Goal: Check status

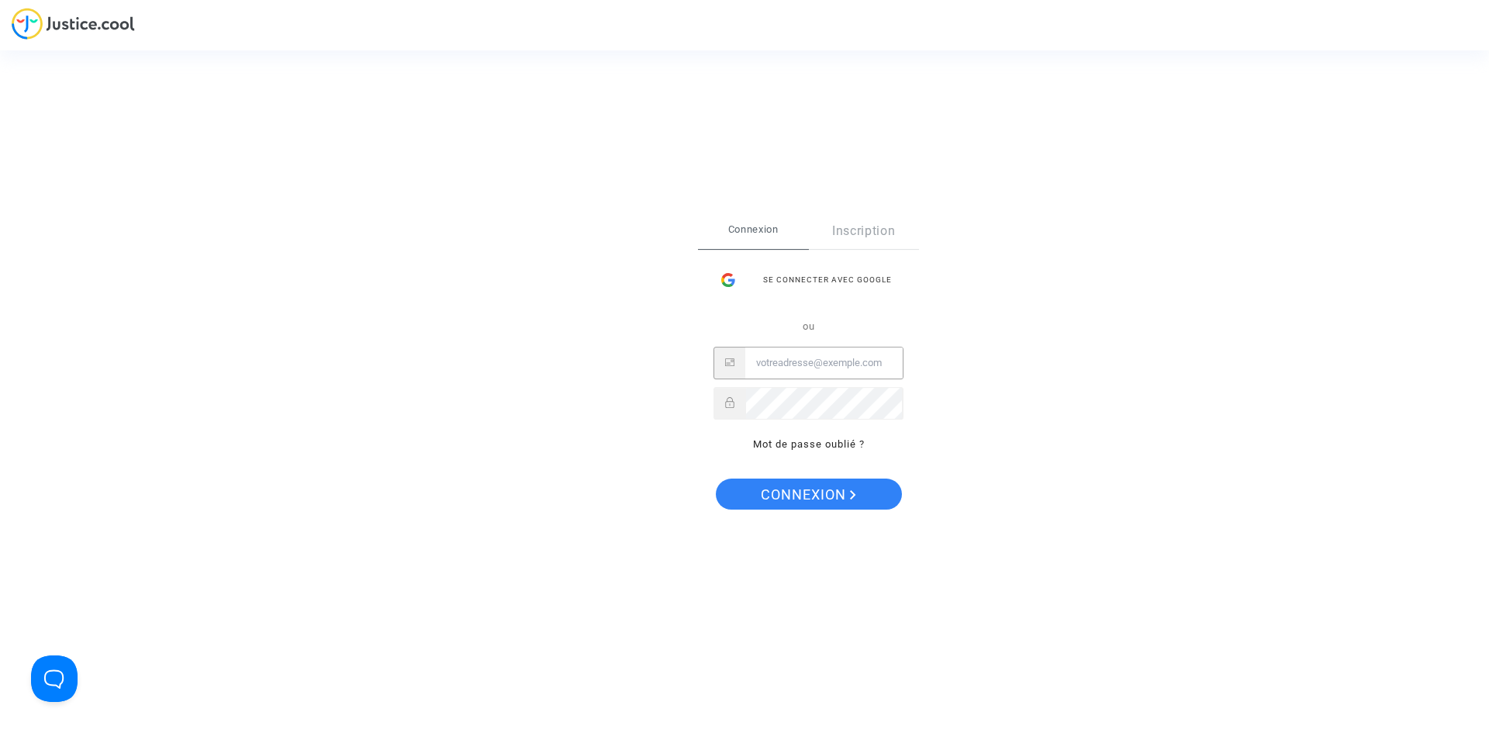
click at [833, 374] on input "Email" at bounding box center [823, 362] width 157 height 31
click at [716, 478] on button "Connexion" at bounding box center [809, 493] width 186 height 31
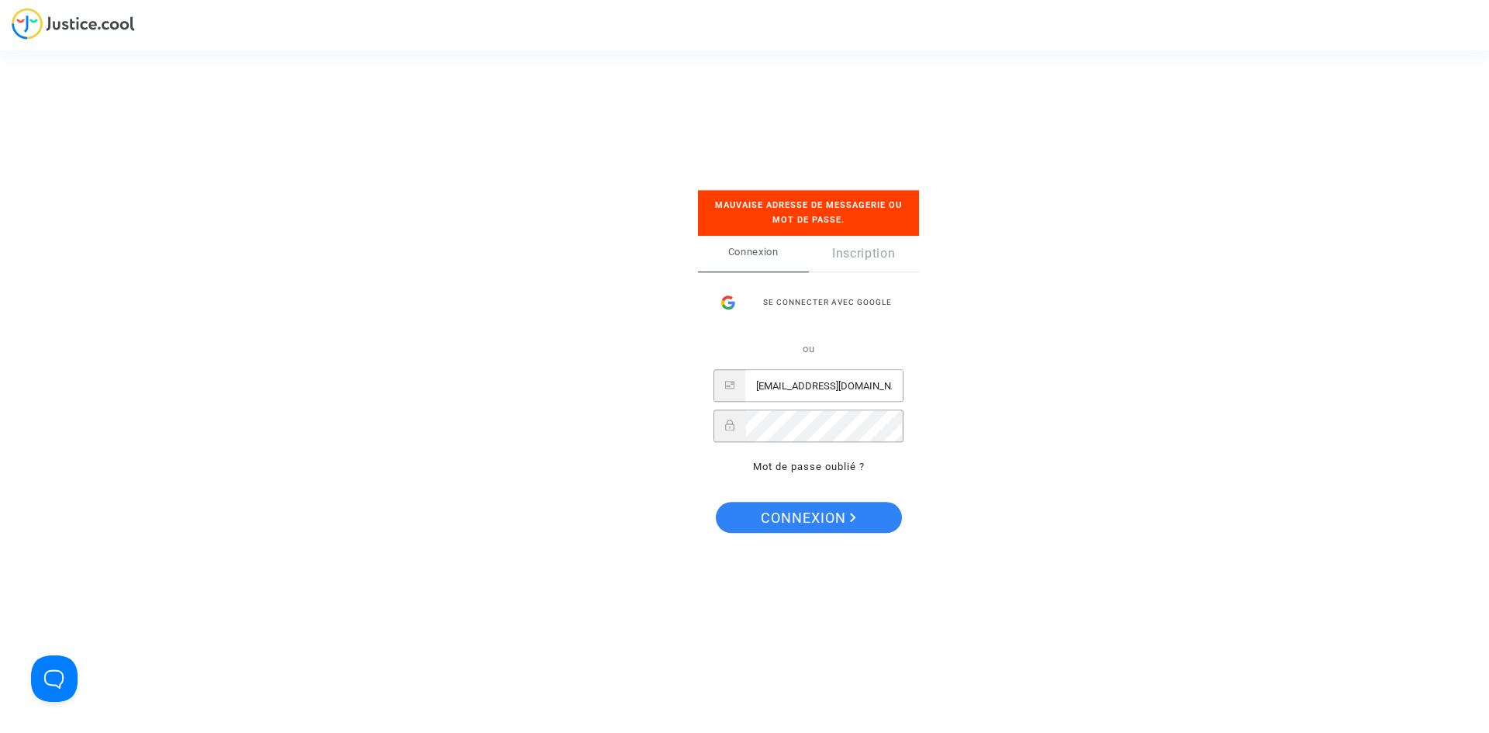
click at [877, 389] on input "clientele@airtahitinui.com" at bounding box center [823, 386] width 157 height 31
type input "clientele@airtahitinui.pf"
click at [716, 502] on button "Connexion" at bounding box center [809, 517] width 186 height 31
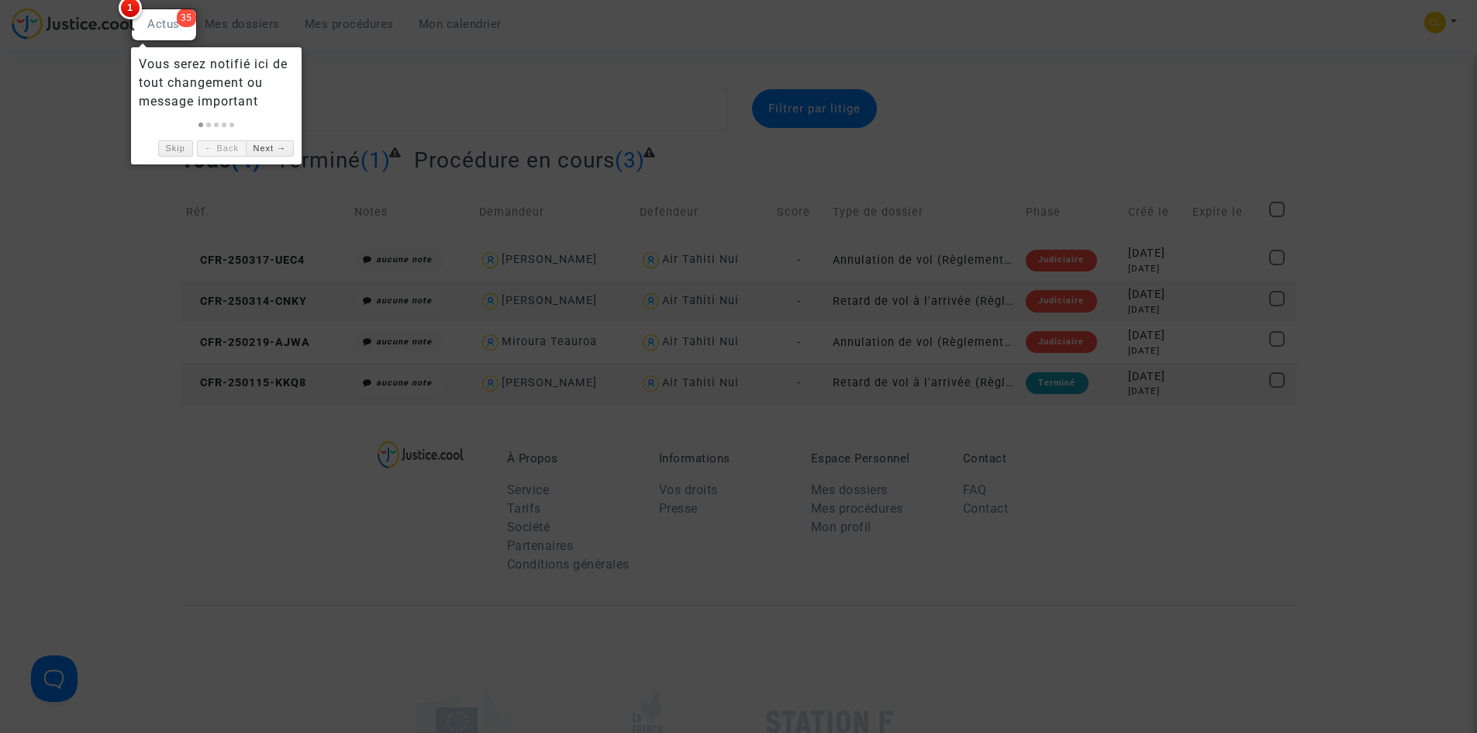
click at [366, 84] on div at bounding box center [738, 366] width 1477 height 733
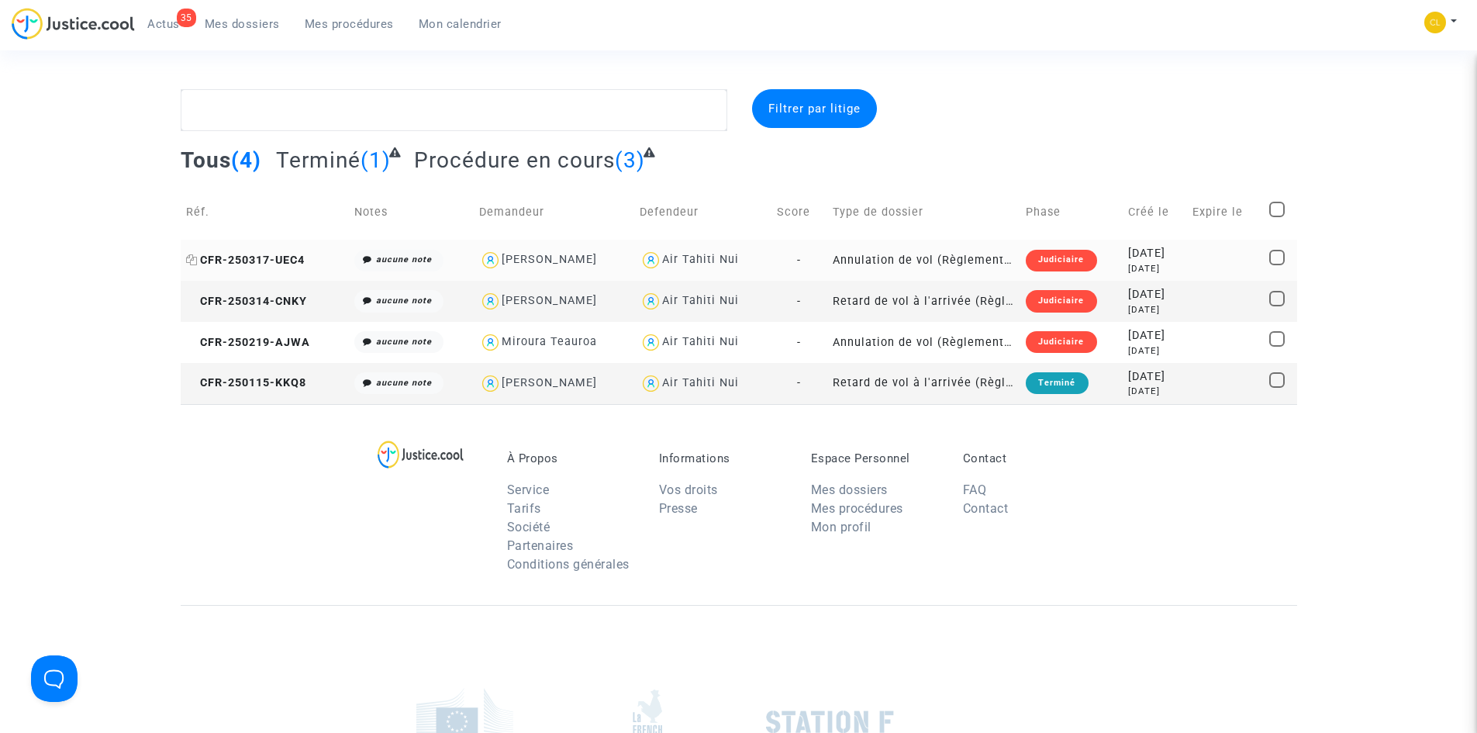
click at [254, 260] on span "CFR-250317-UEC4" at bounding box center [245, 260] width 119 height 13
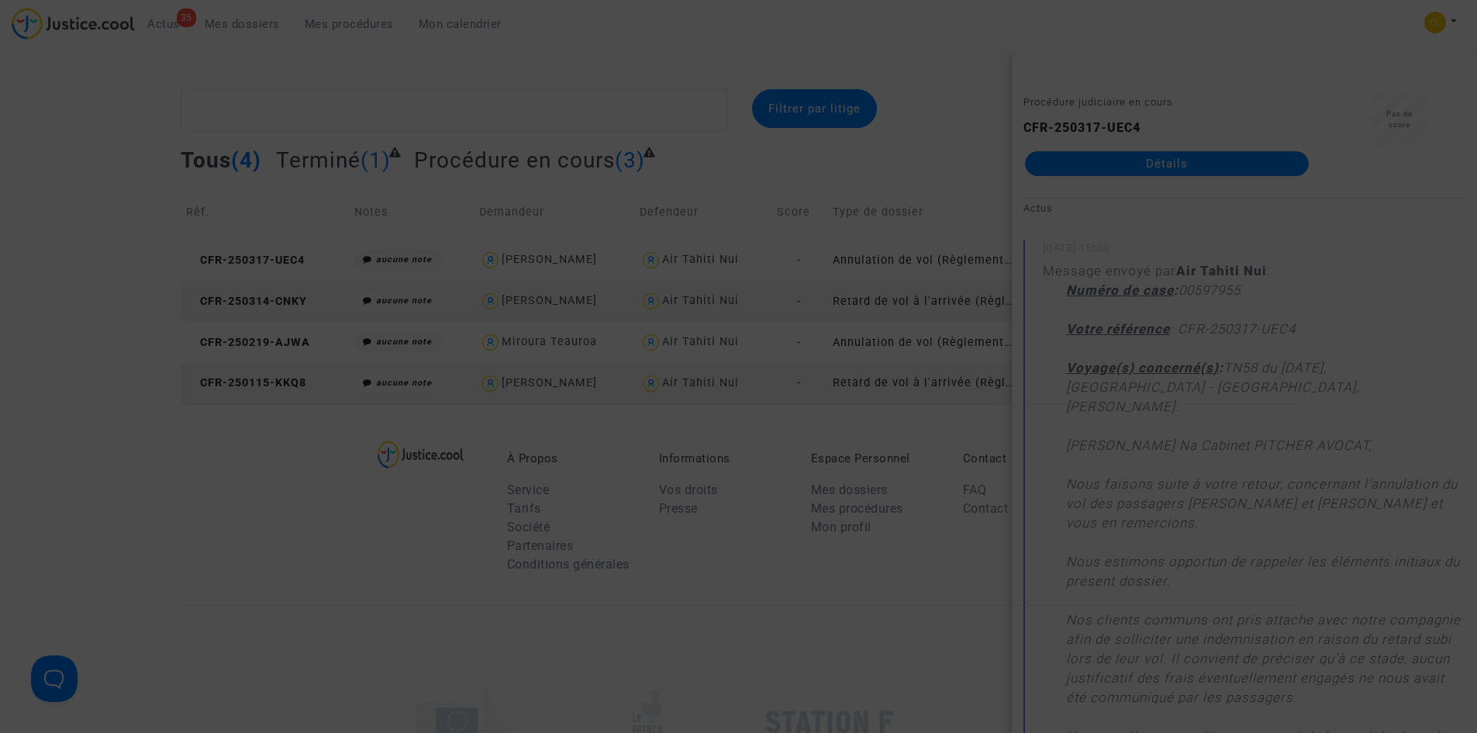
click at [1323, 47] on div at bounding box center [738, 366] width 1477 height 733
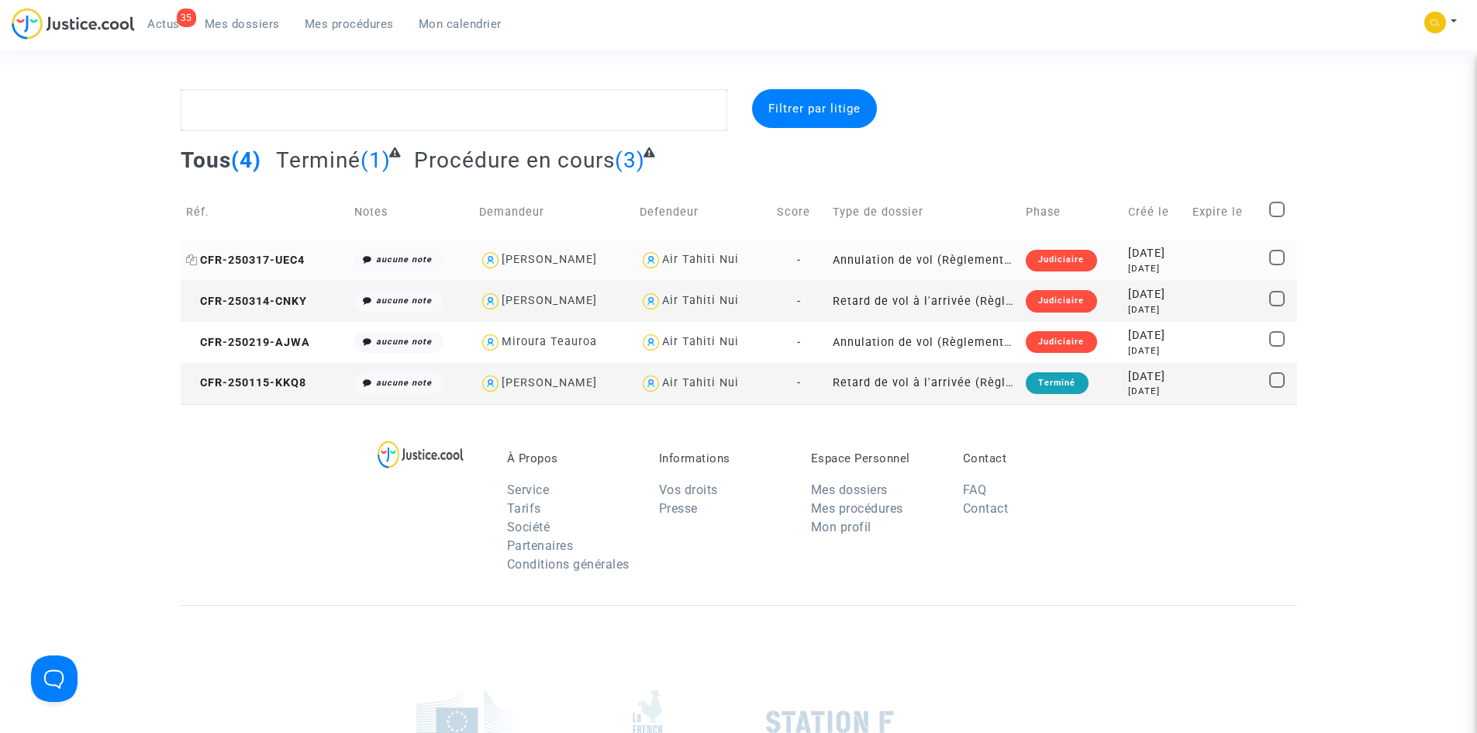
click at [291, 254] on span "CFR-250317-UEC4" at bounding box center [245, 260] width 119 height 13
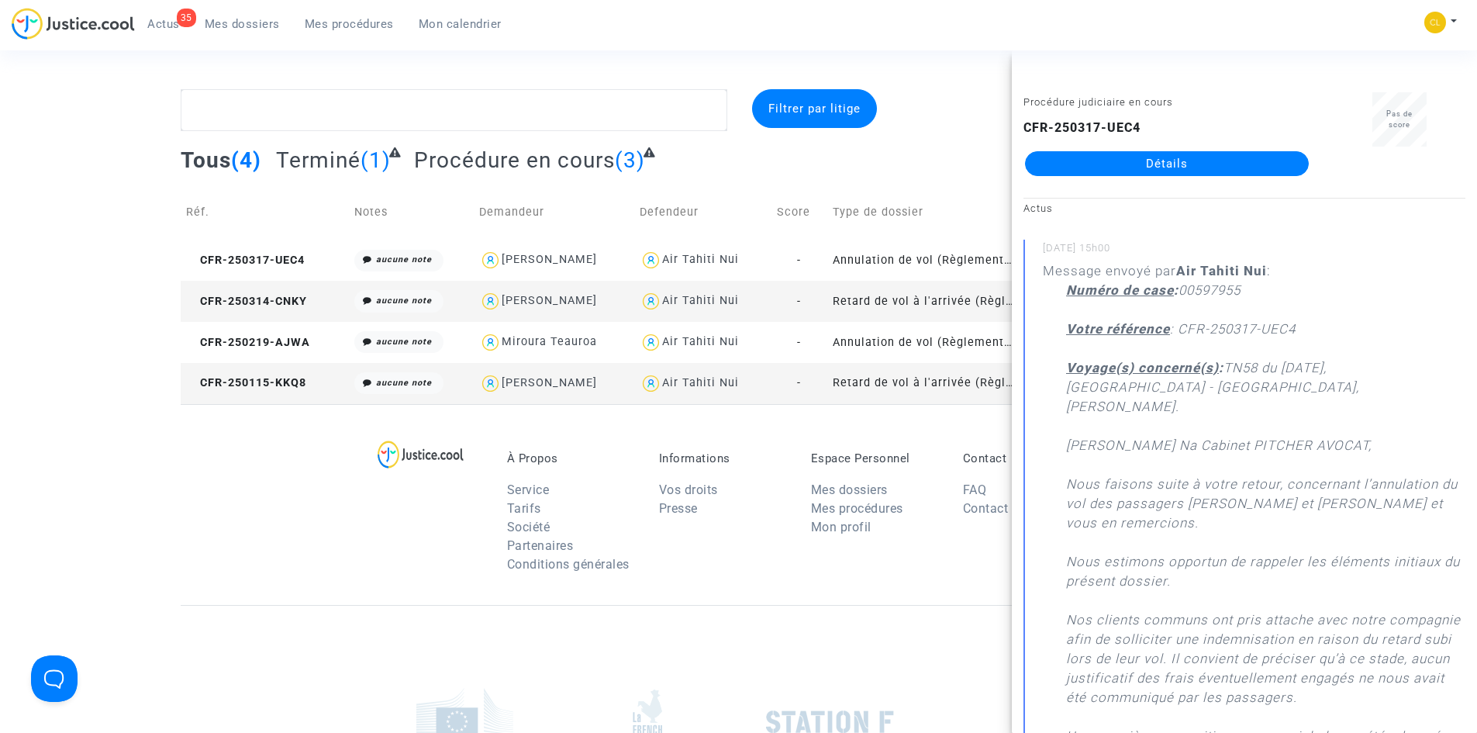
click at [884, 47] on div "35 Actus Mes dossiers Mes procédures Mon calendrier Mon profil Paramètres Décon…" at bounding box center [738, 29] width 1477 height 43
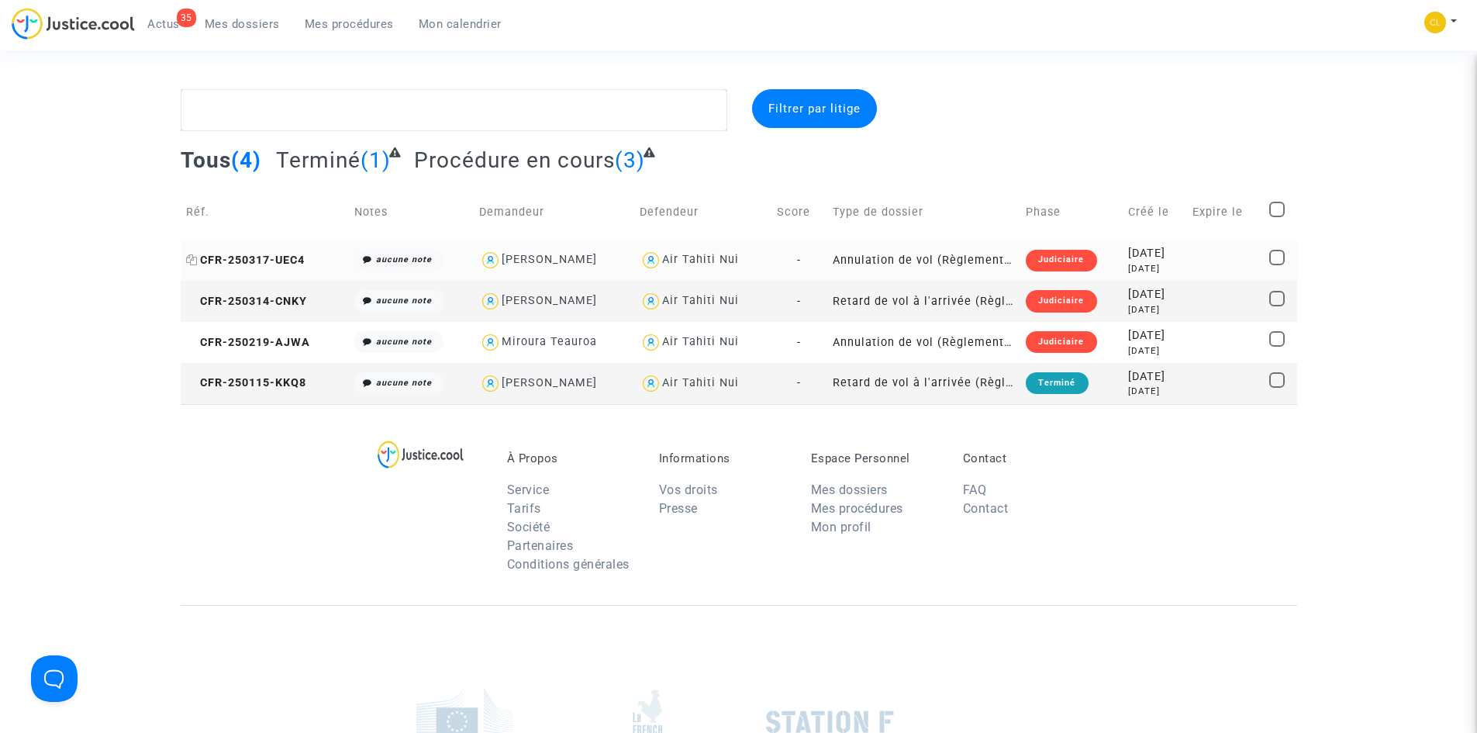
click at [282, 256] on span "CFR-250317-UEC4" at bounding box center [245, 260] width 119 height 13
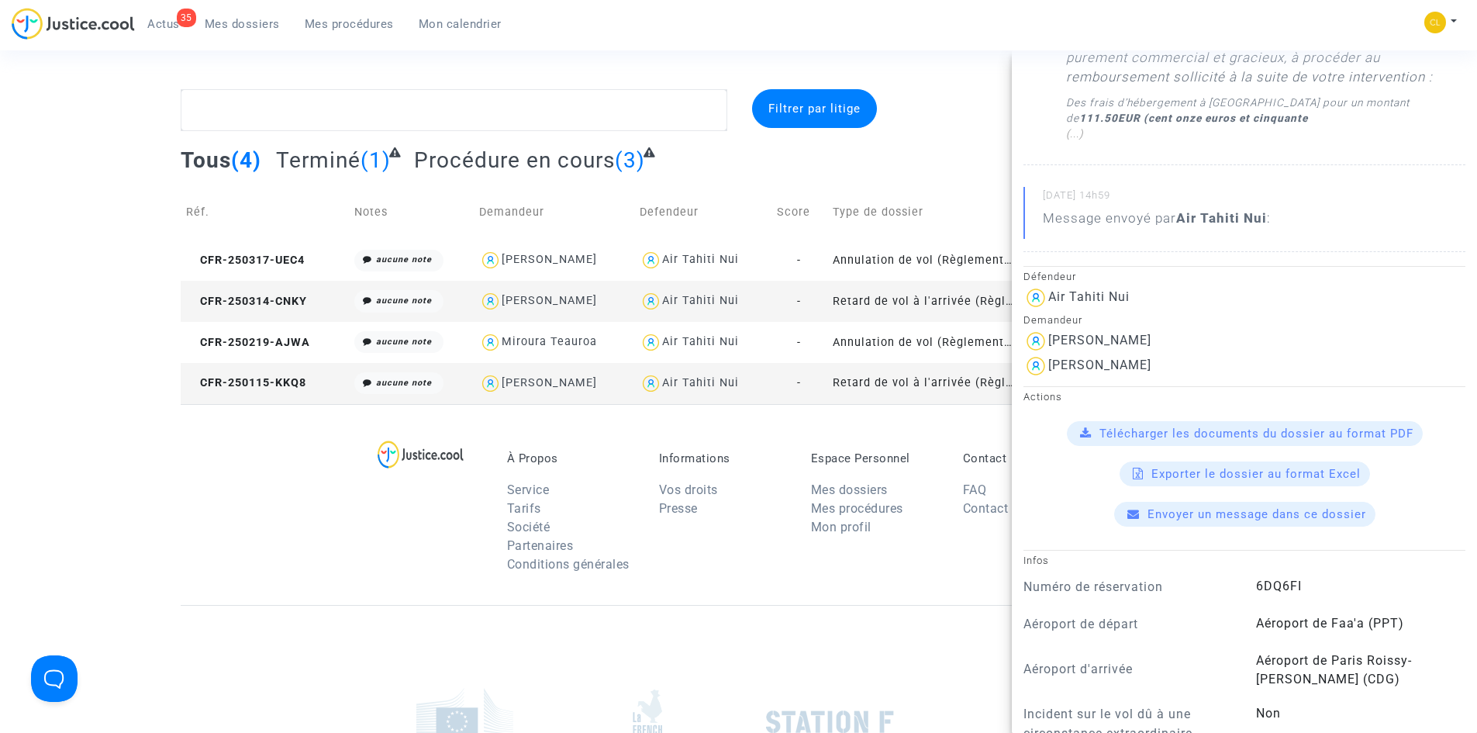
scroll to position [1163, 0]
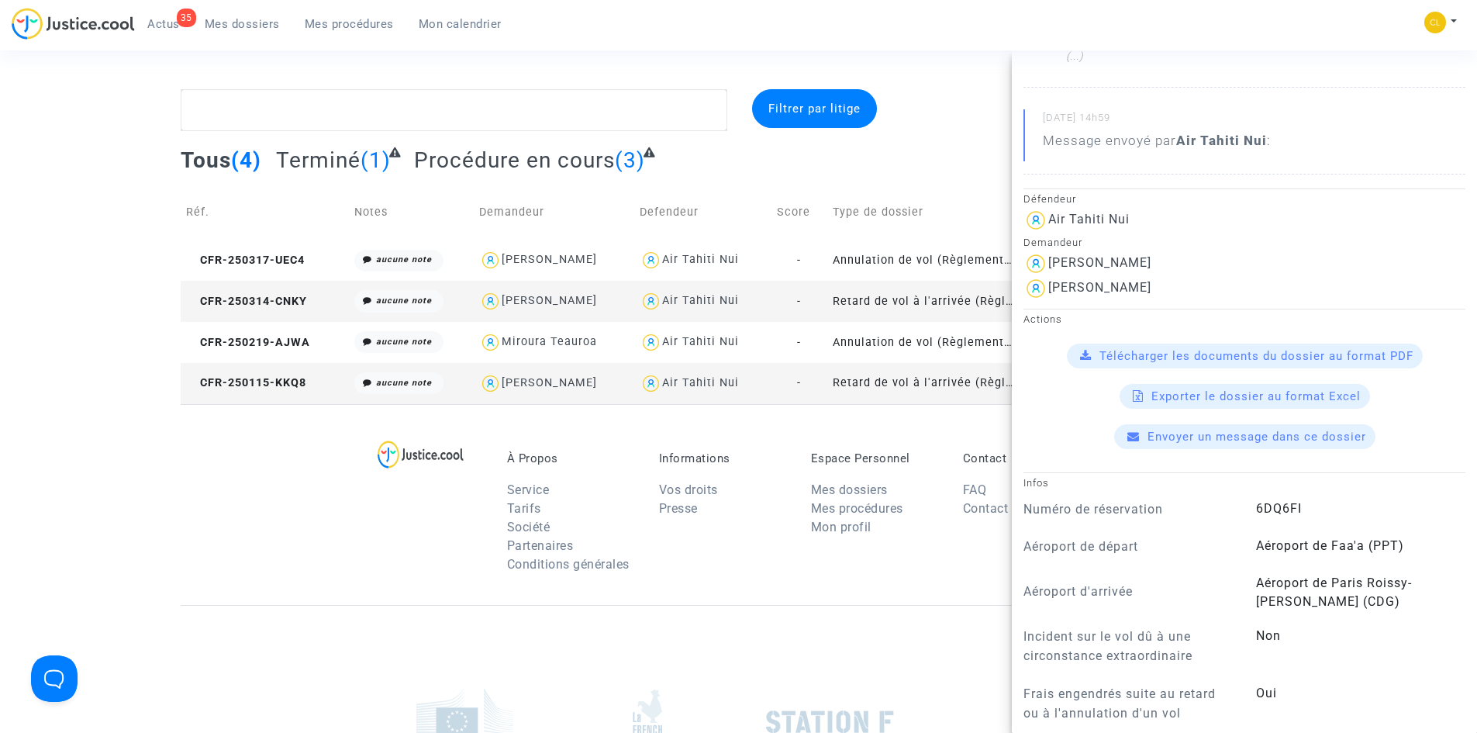
click at [983, 81] on section "Filtrer par litige Tous (4) Terminé (1) Procédure en cours (3) Réf. Notes Deman…" at bounding box center [738, 489] width 1477 height 979
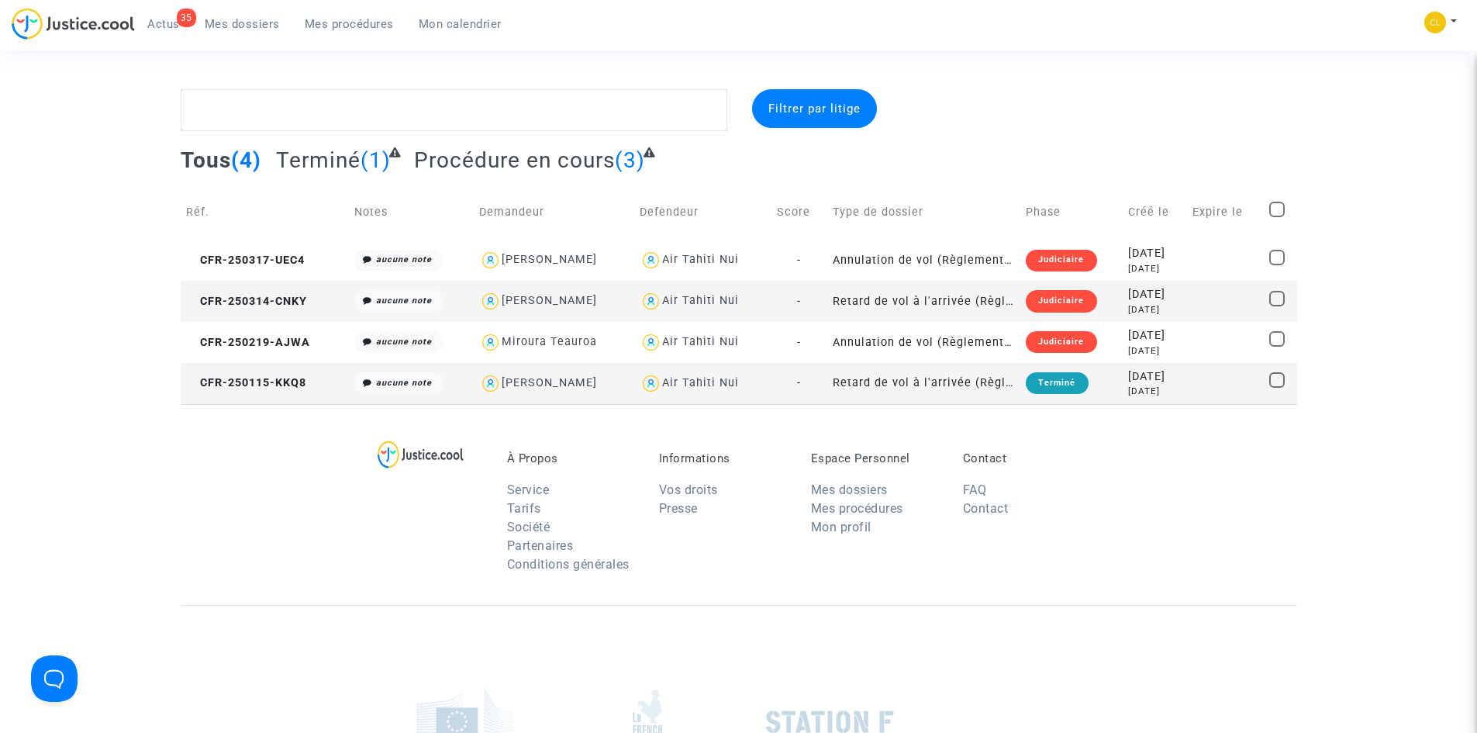
scroll to position [0, 0]
click at [1048, 259] on div "Judiciaire" at bounding box center [1061, 261] width 71 height 22
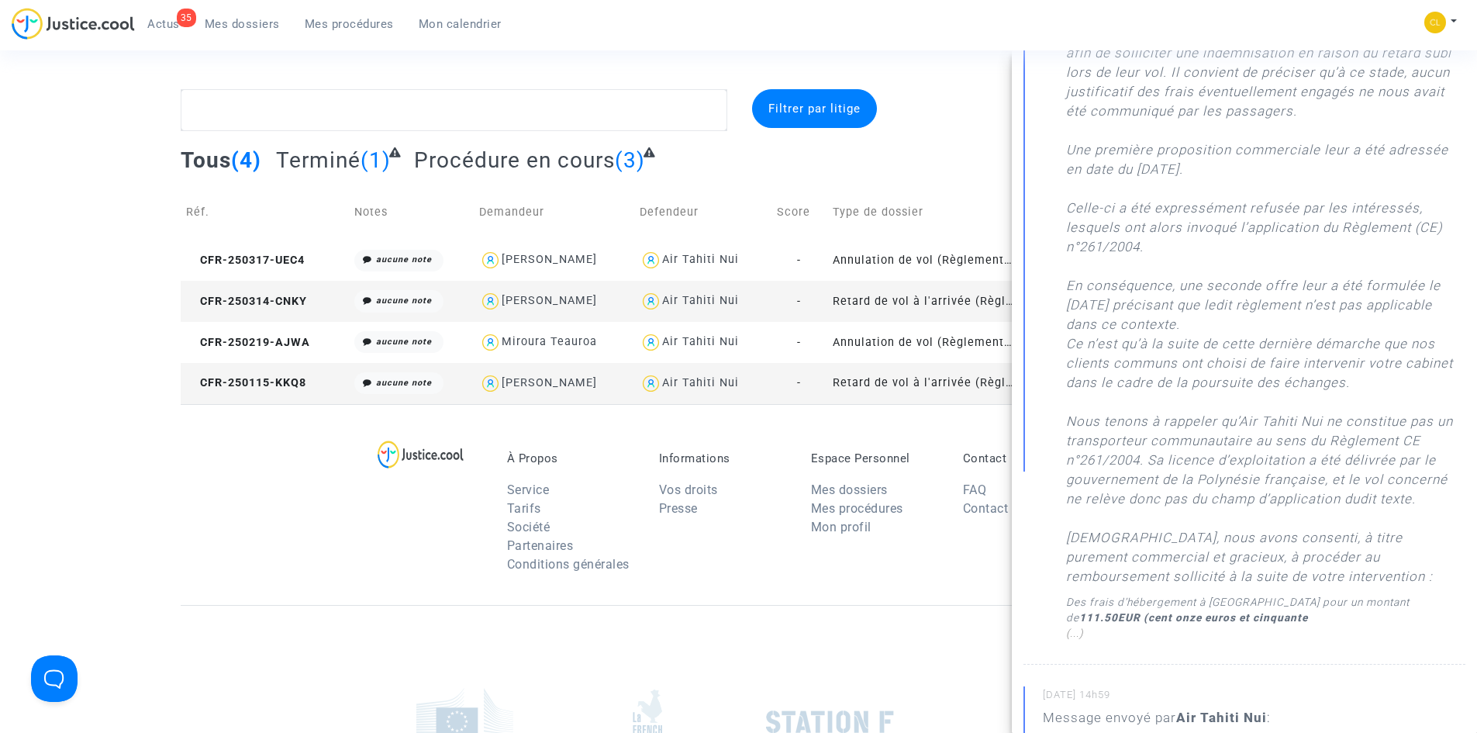
scroll to position [620, 0]
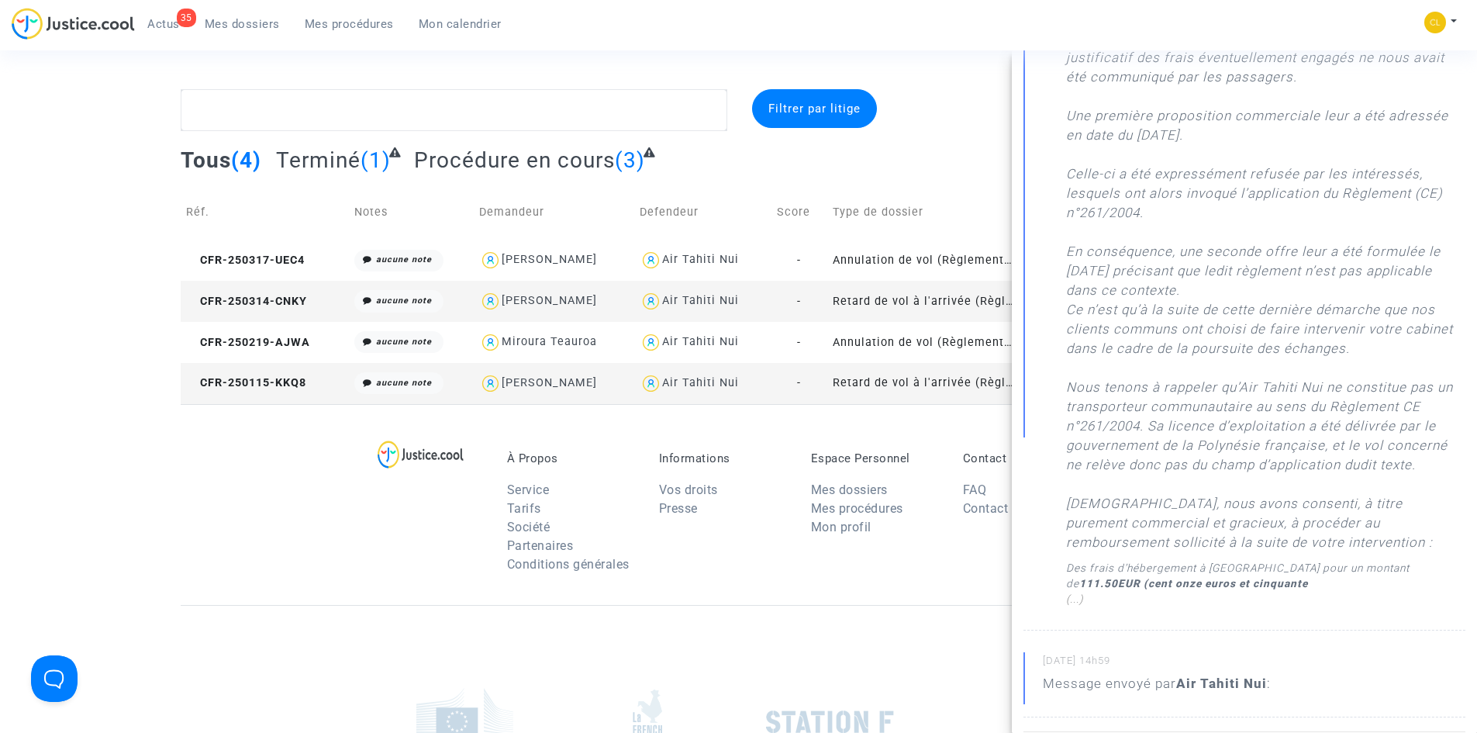
click at [930, 33] on div "35 Actus Mes dossiers Mes procédures Mon calendrier Mon profil Paramètres Décon…" at bounding box center [738, 29] width 1477 height 43
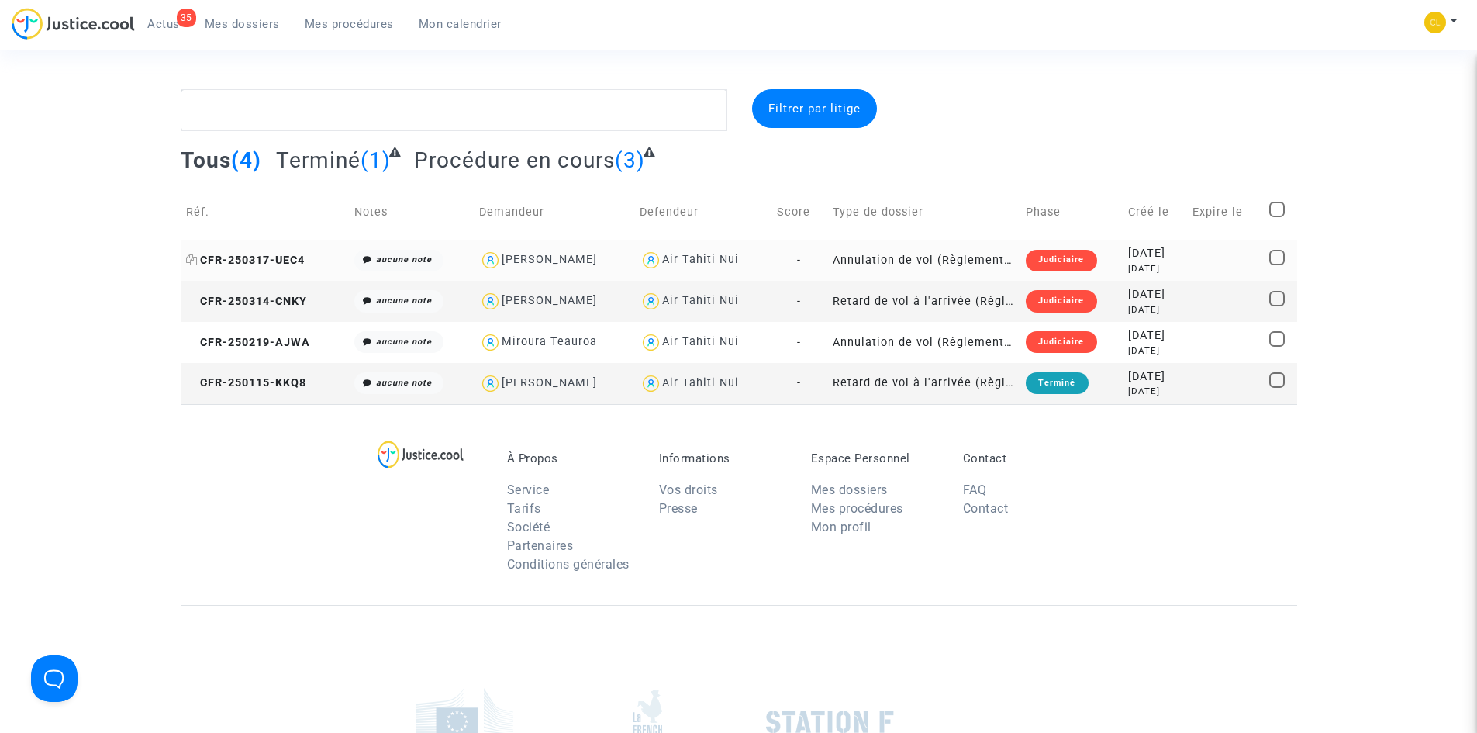
click at [271, 254] on span "CFR-250317-UEC4" at bounding box center [245, 260] width 119 height 13
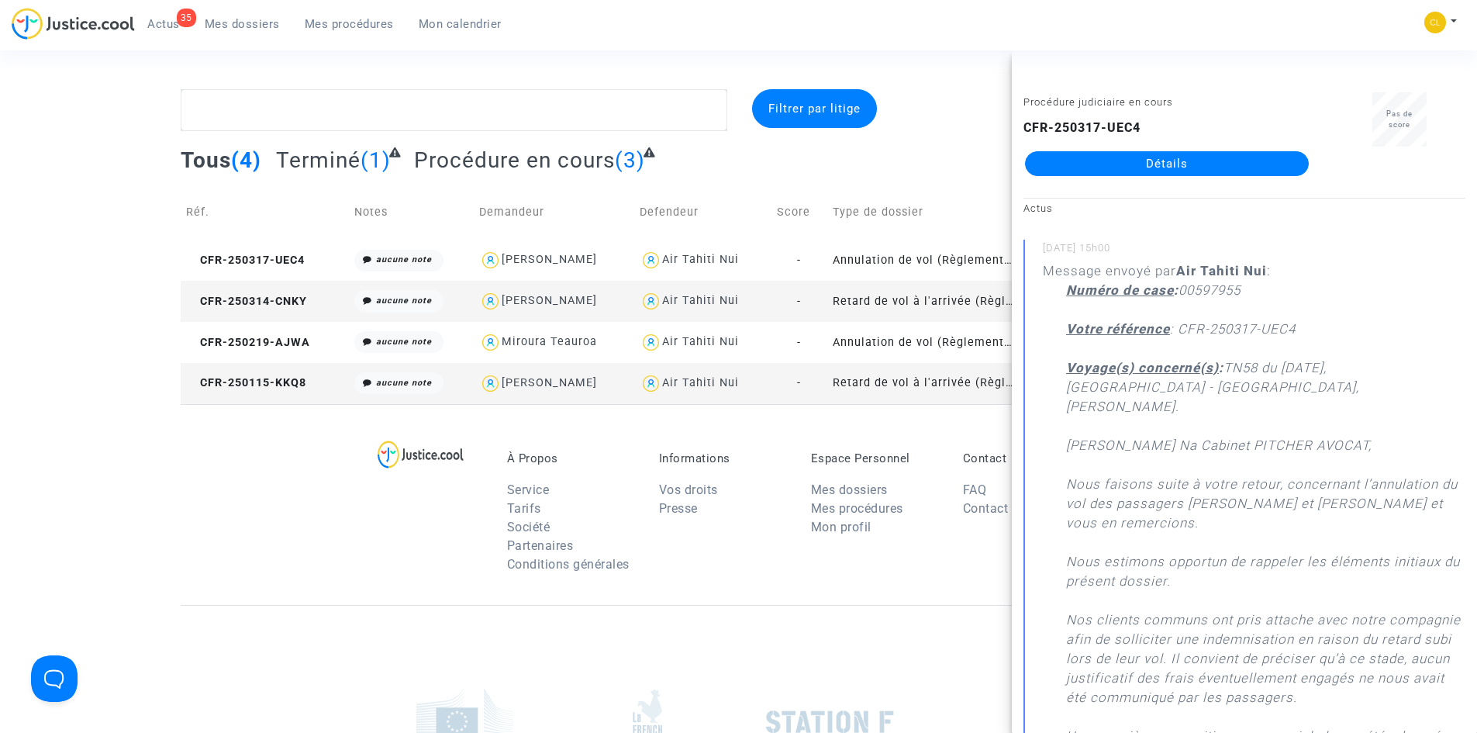
click at [972, 98] on div at bounding box center [1119, 110] width 380 height 42
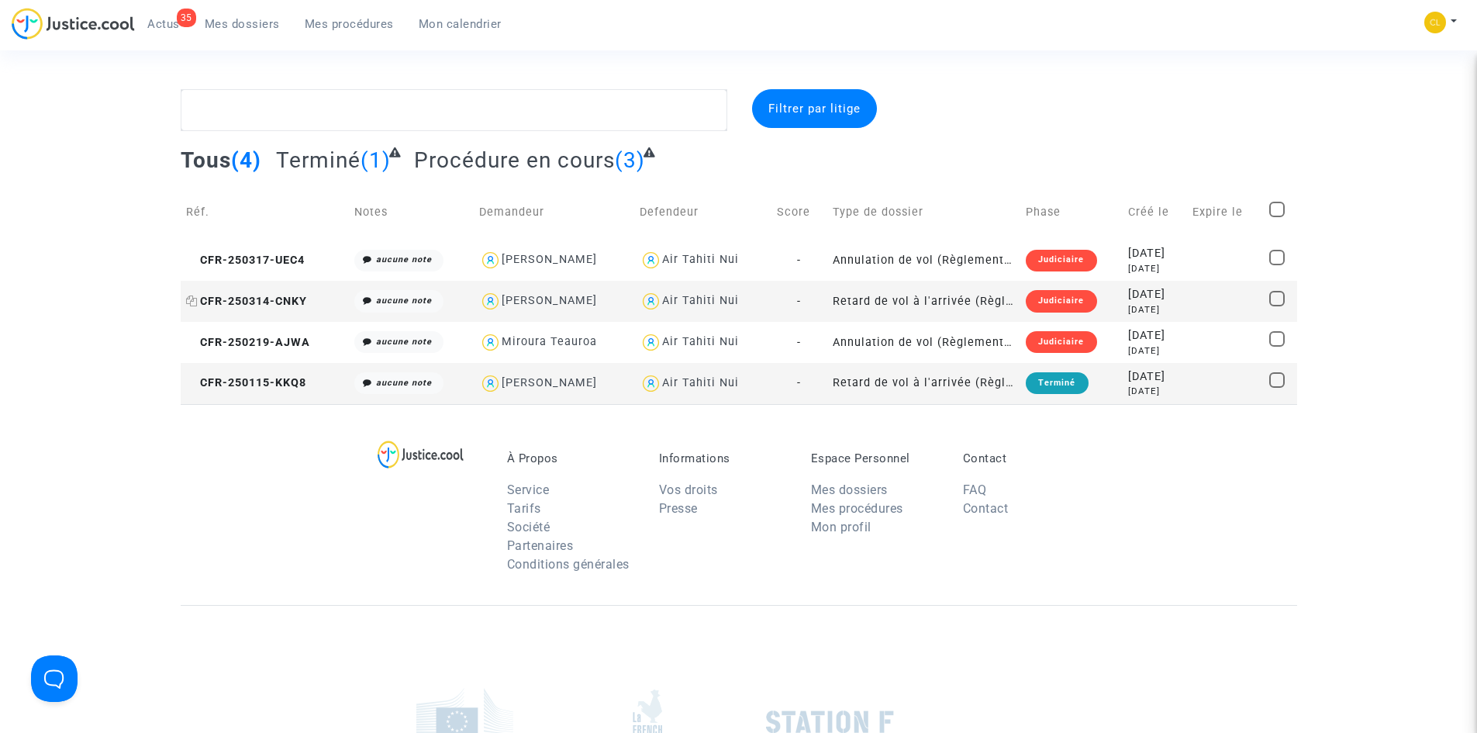
click at [279, 298] on span "CFR-250314-CNKY" at bounding box center [246, 301] width 121 height 13
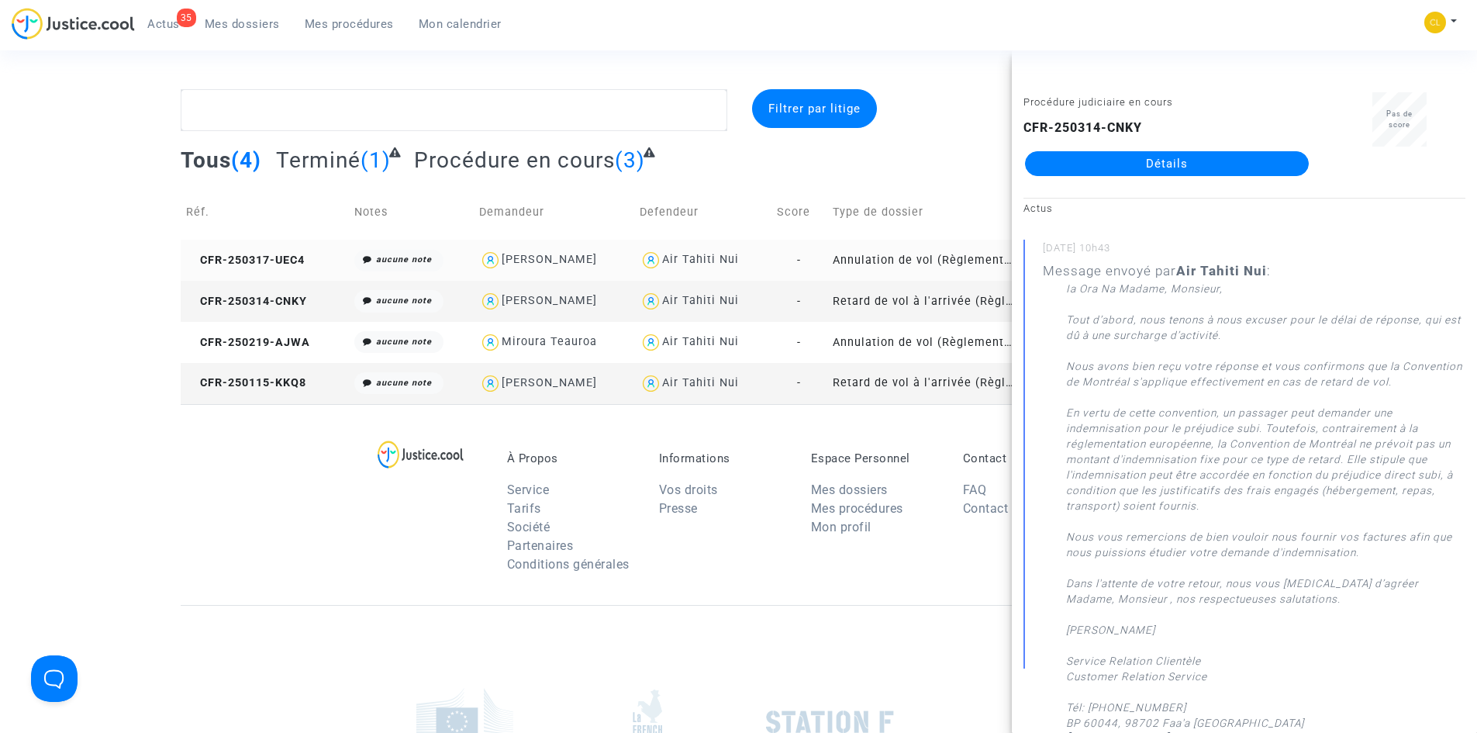
click at [232, 254] on copy "CFR-250317-UEC4" at bounding box center [245, 260] width 119 height 13
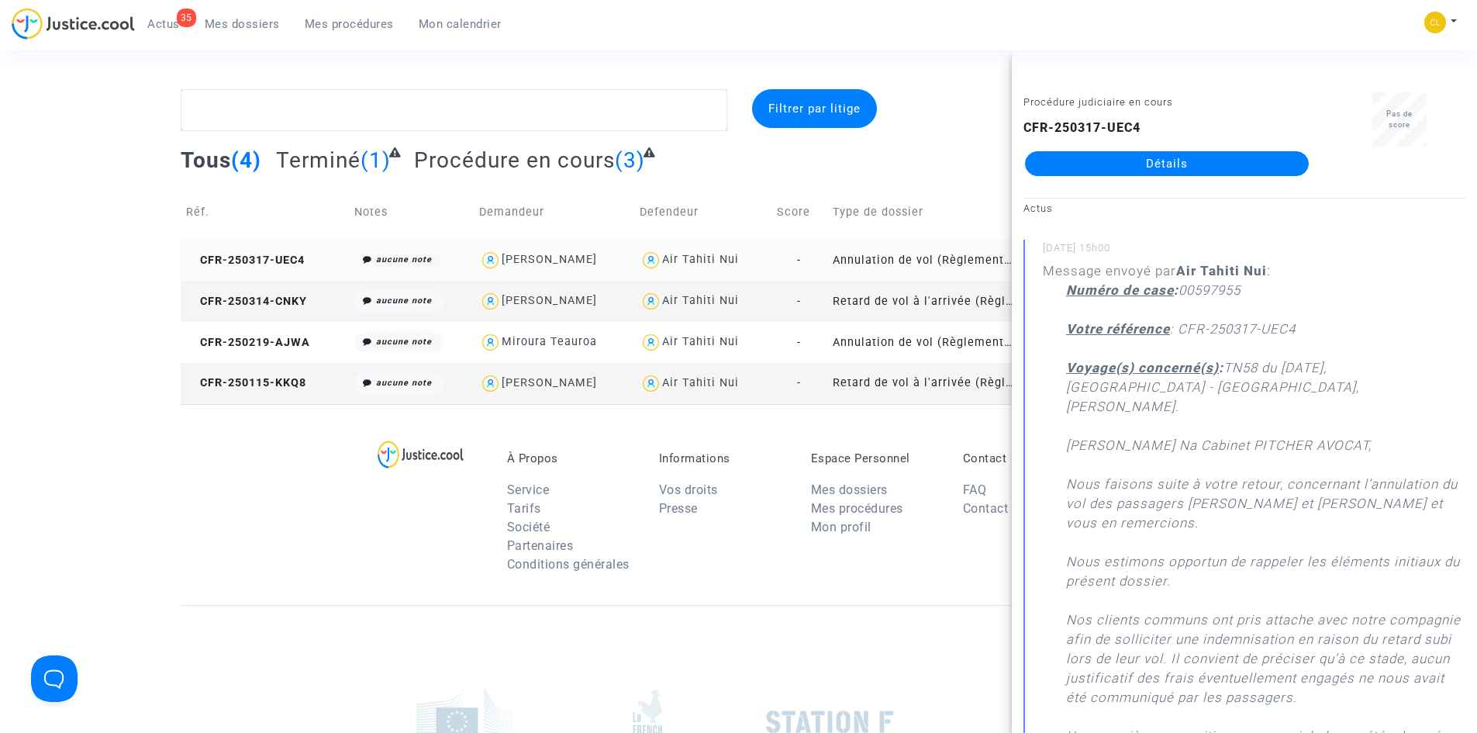
click at [232, 254] on copy "CFR-250317-UEC4" at bounding box center [245, 260] width 119 height 13
click at [1202, 161] on link "Détails" at bounding box center [1167, 163] width 284 height 25
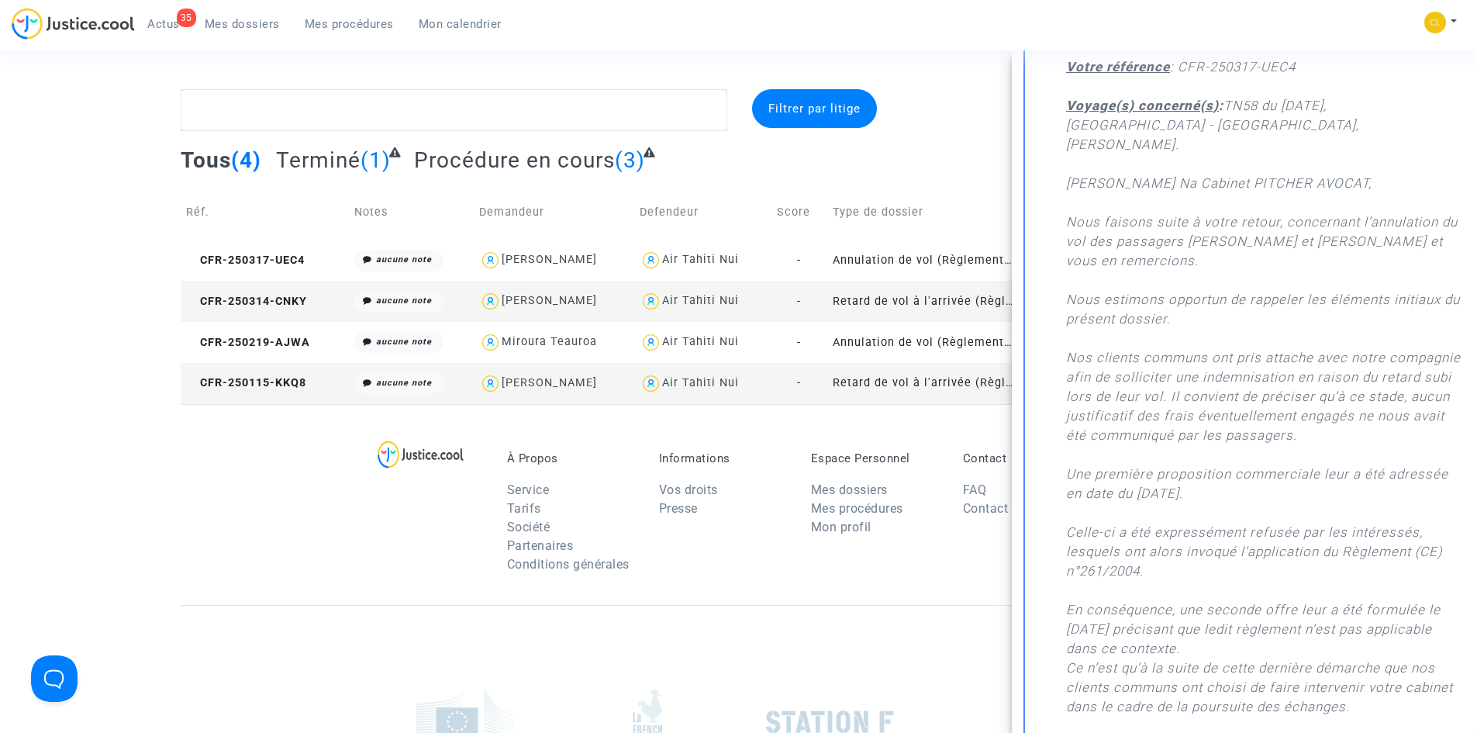
scroll to position [1, 0]
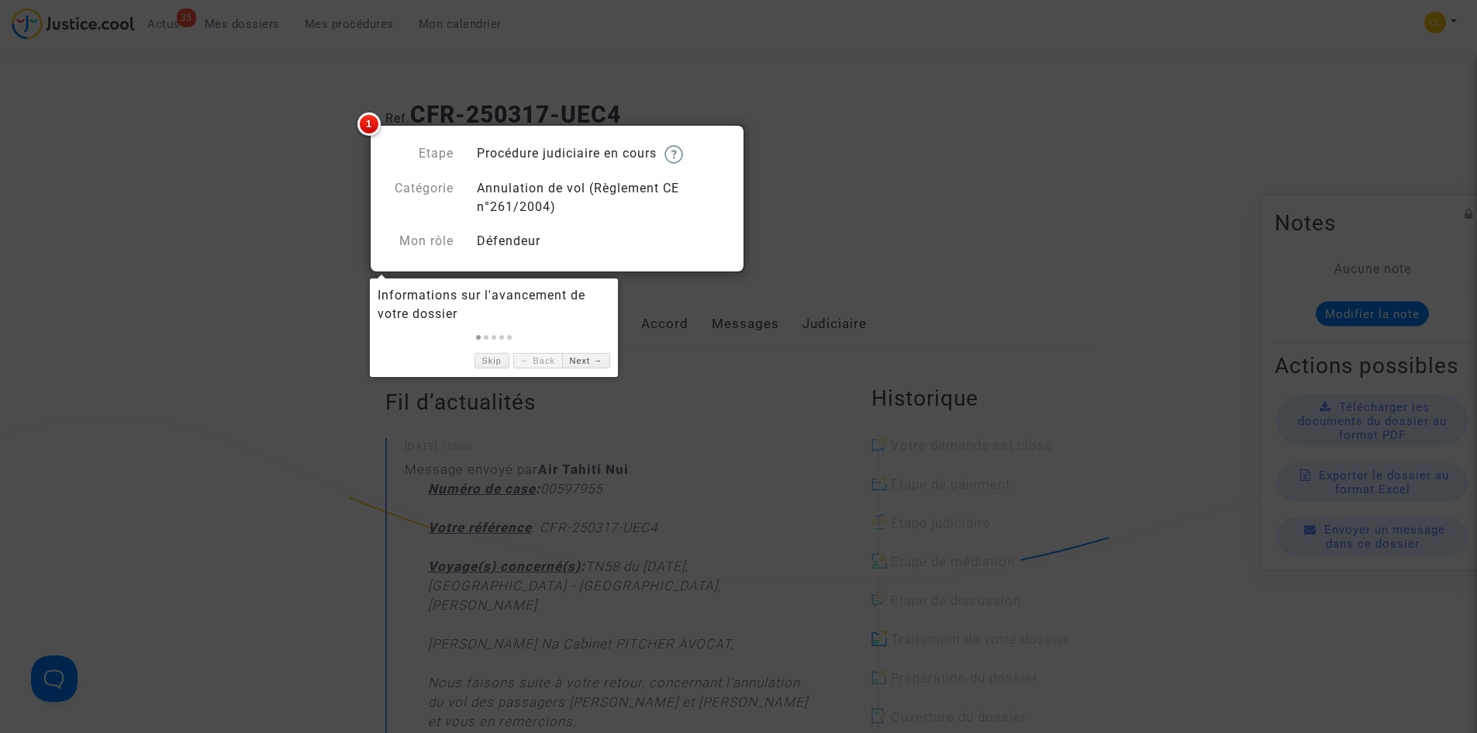
click at [278, 176] on div at bounding box center [738, 366] width 1477 height 733
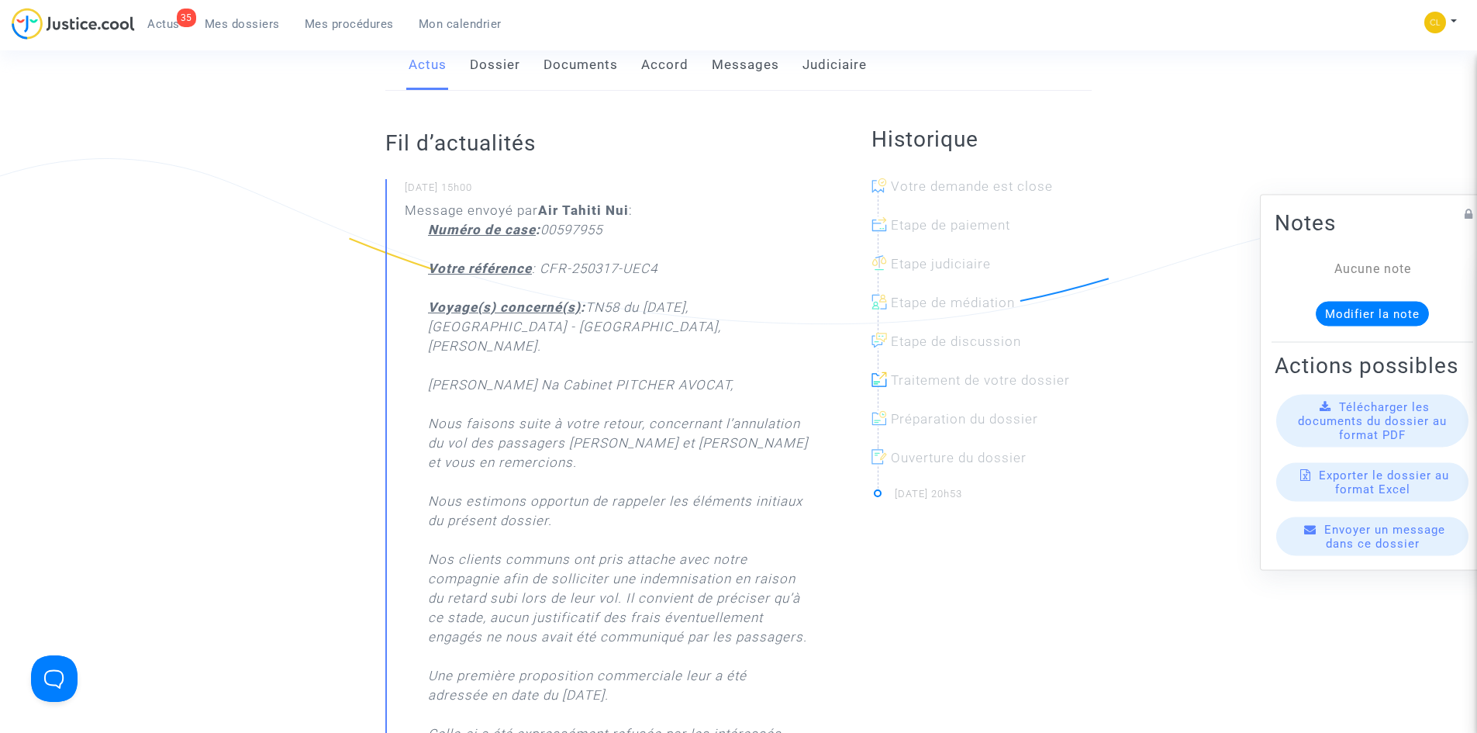
scroll to position [233, 0]
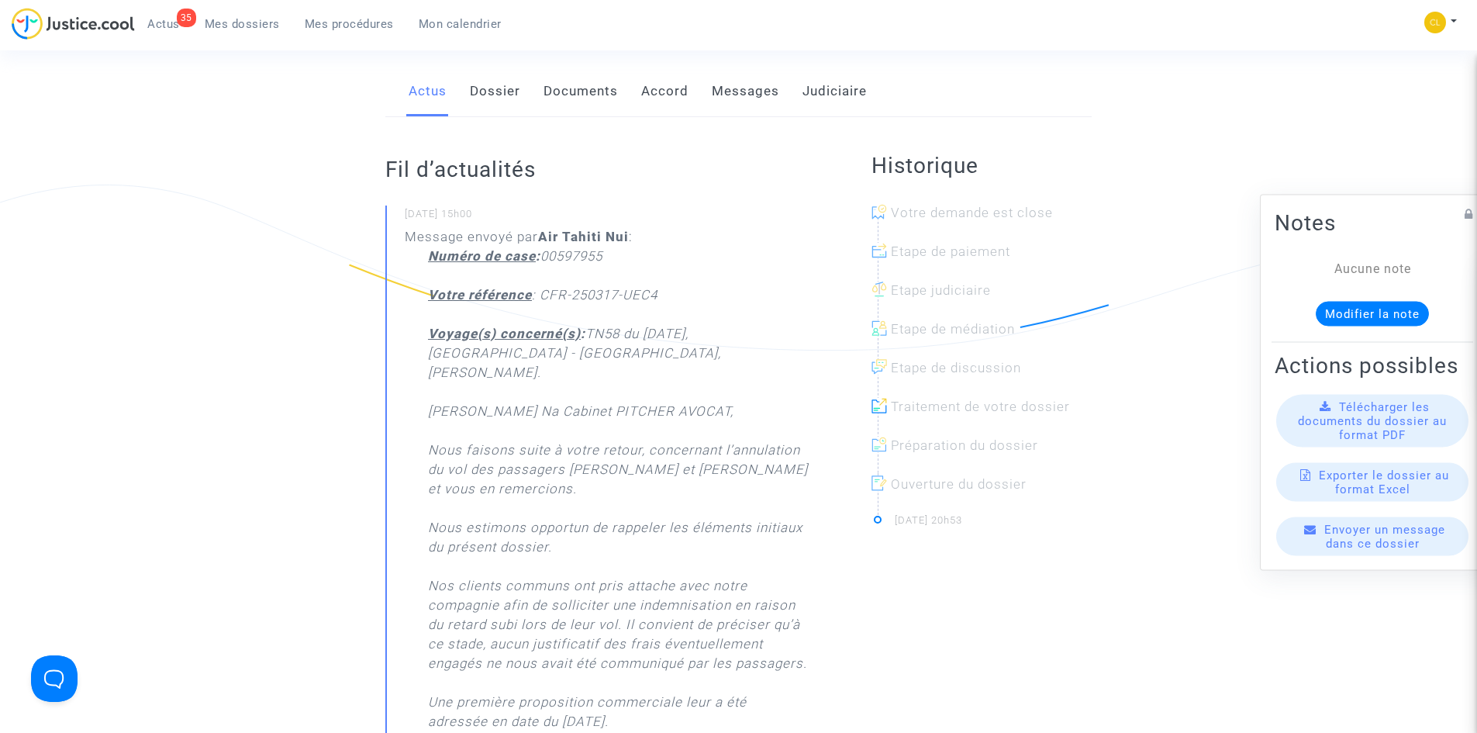
click at [429, 87] on link "Actus" at bounding box center [428, 91] width 38 height 51
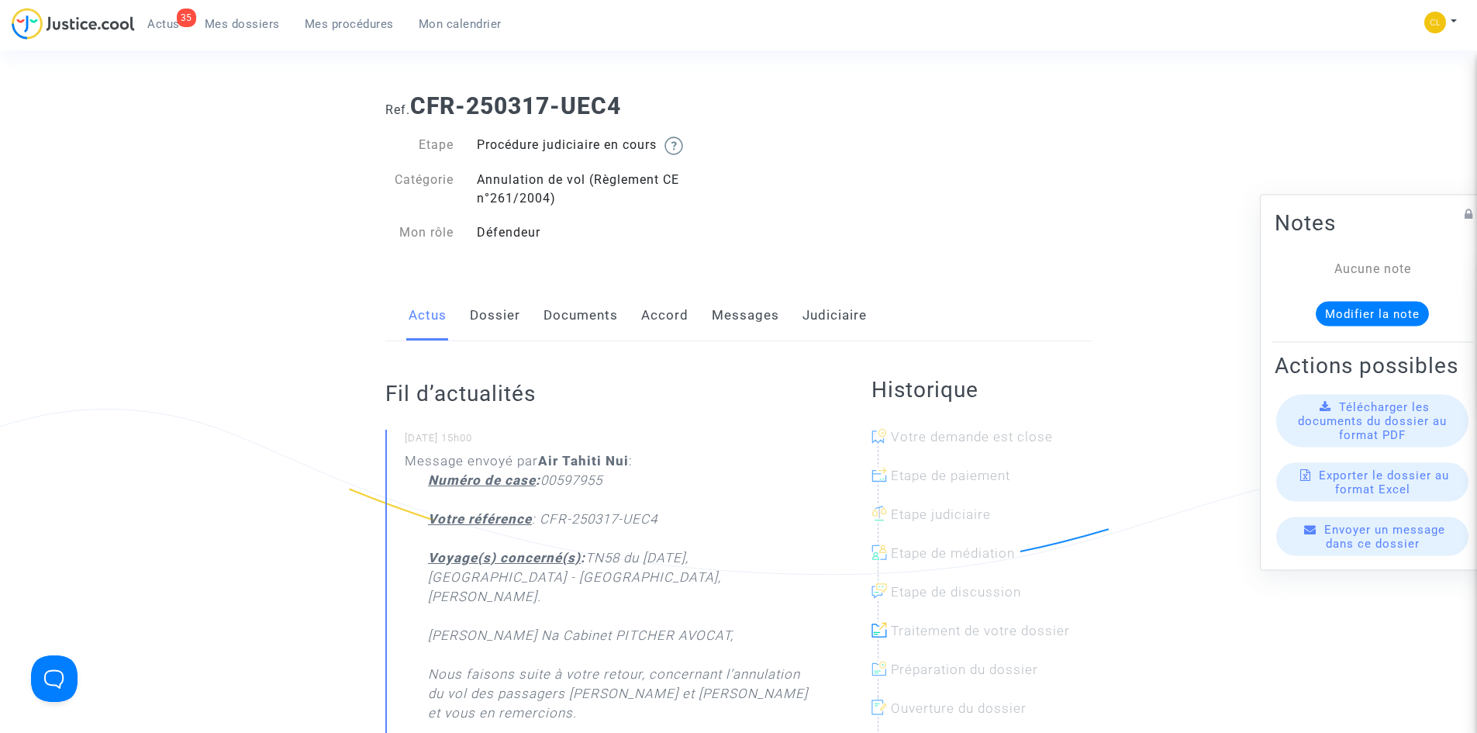
scroll to position [0, 0]
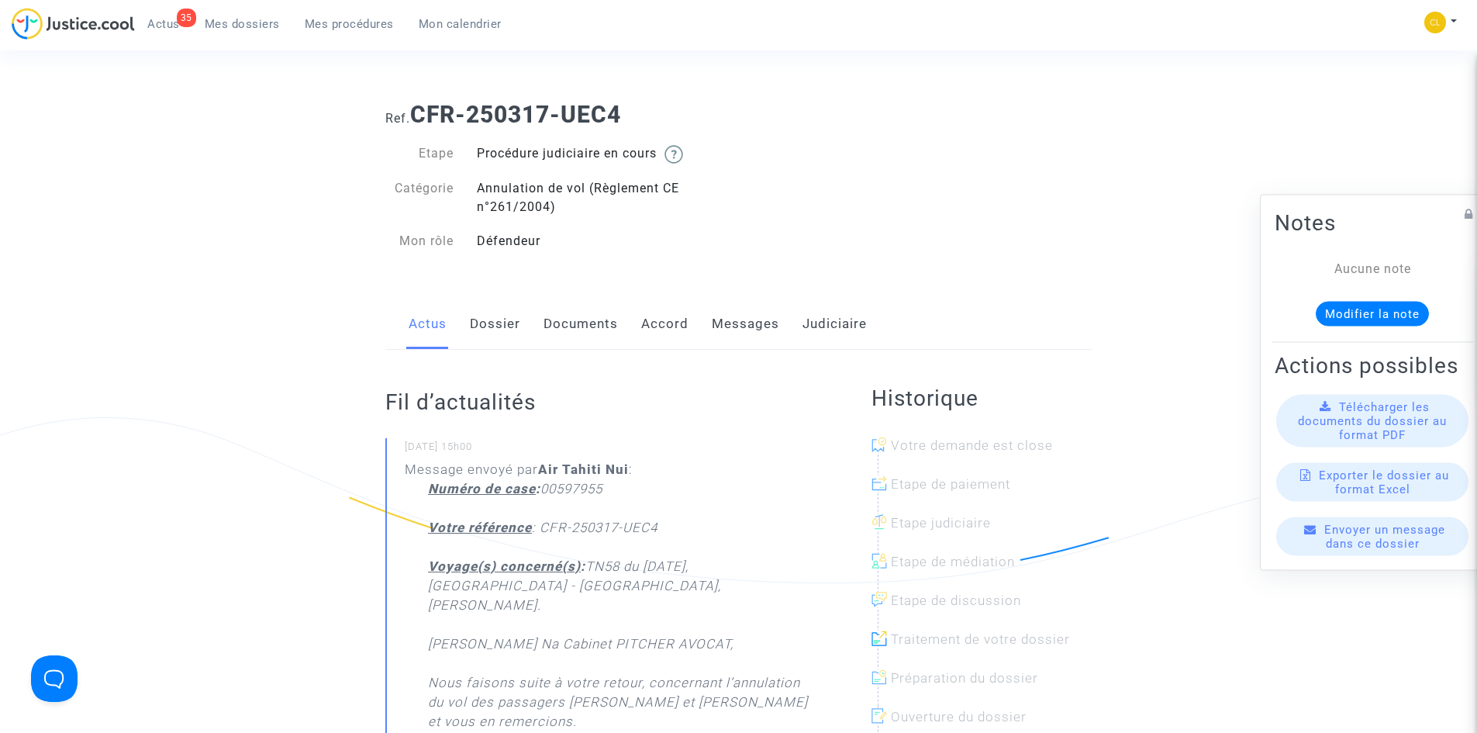
click at [839, 319] on link "Judiciaire" at bounding box center [834, 323] width 64 height 51
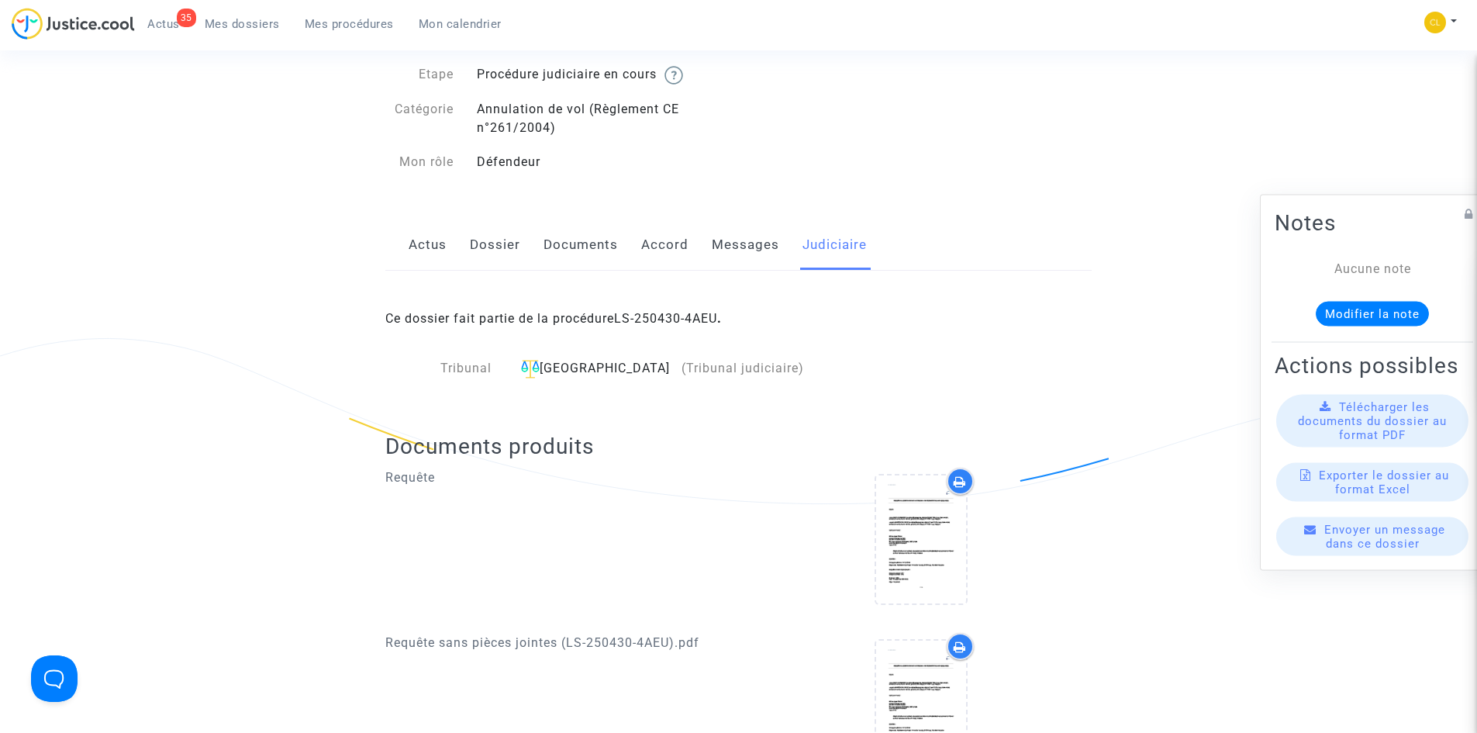
scroll to position [78, 0]
click at [654, 257] on link "Accord" at bounding box center [664, 246] width 47 height 51
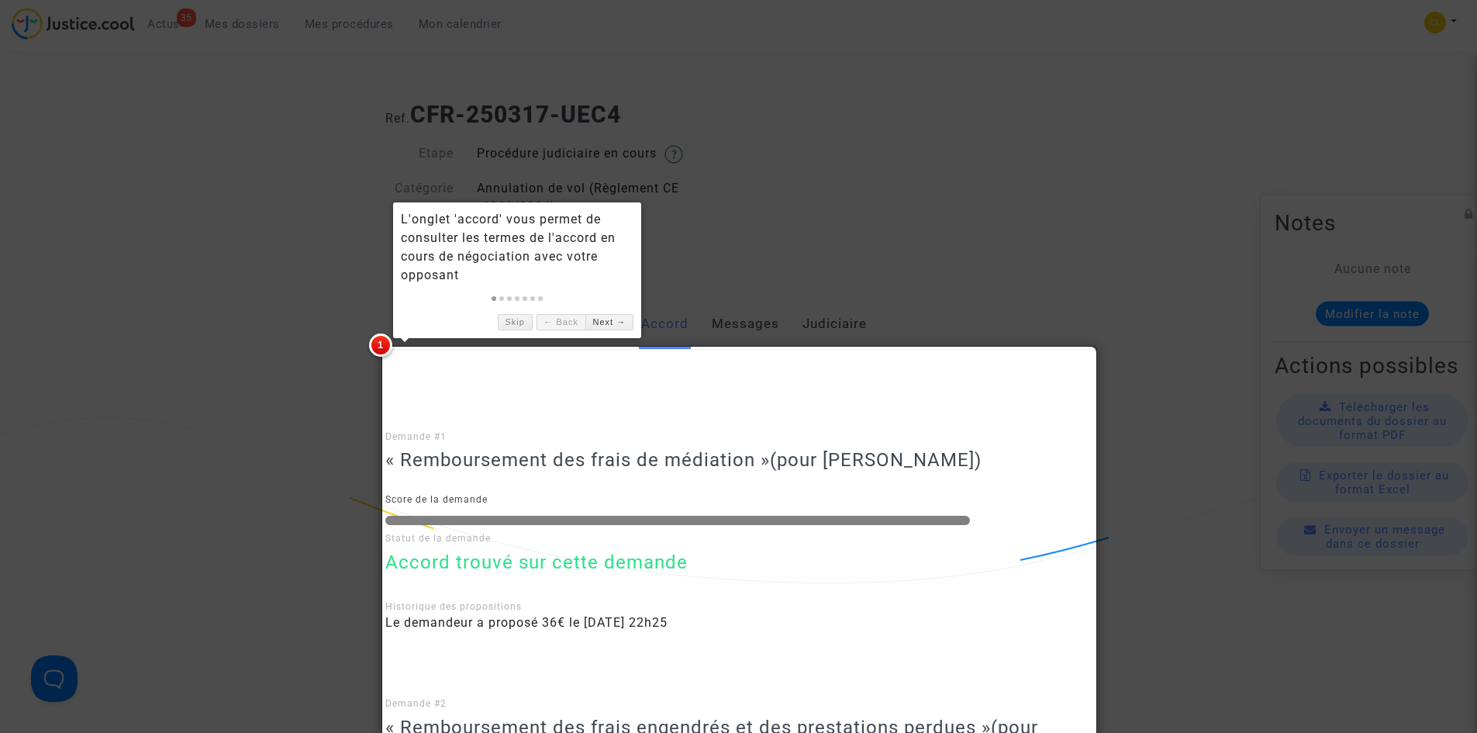
click at [1061, 181] on div at bounding box center [738, 366] width 1477 height 733
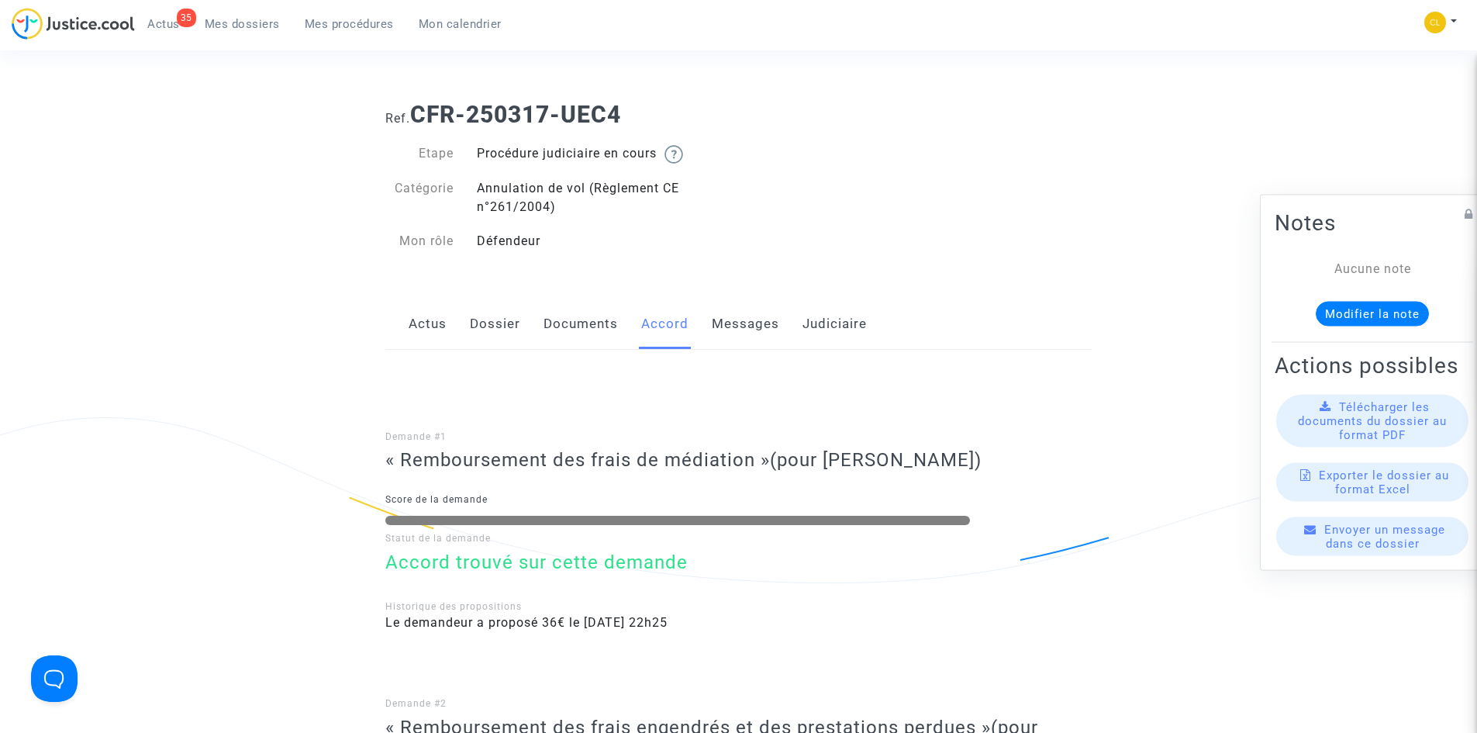
click at [491, 321] on link "Dossier" at bounding box center [495, 323] width 50 height 51
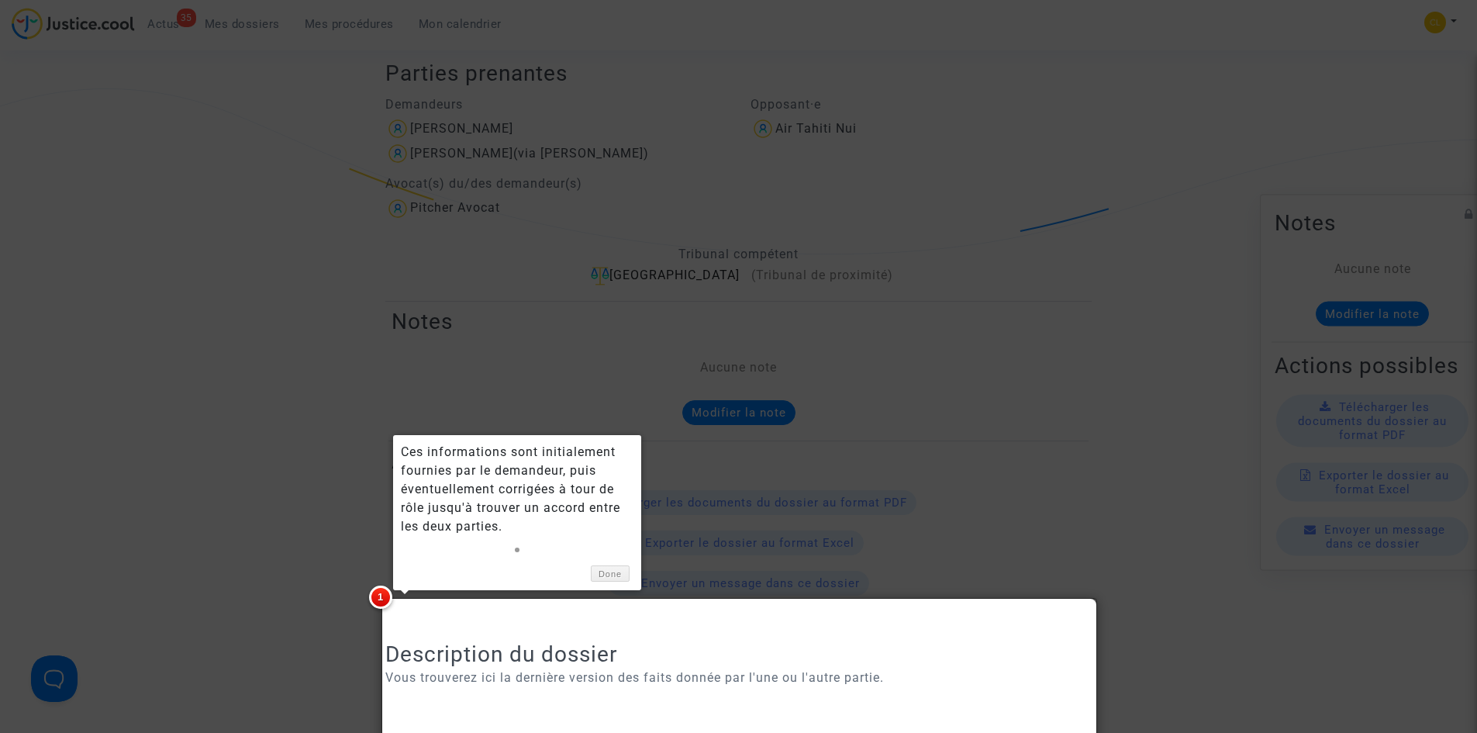
scroll to position [155, 0]
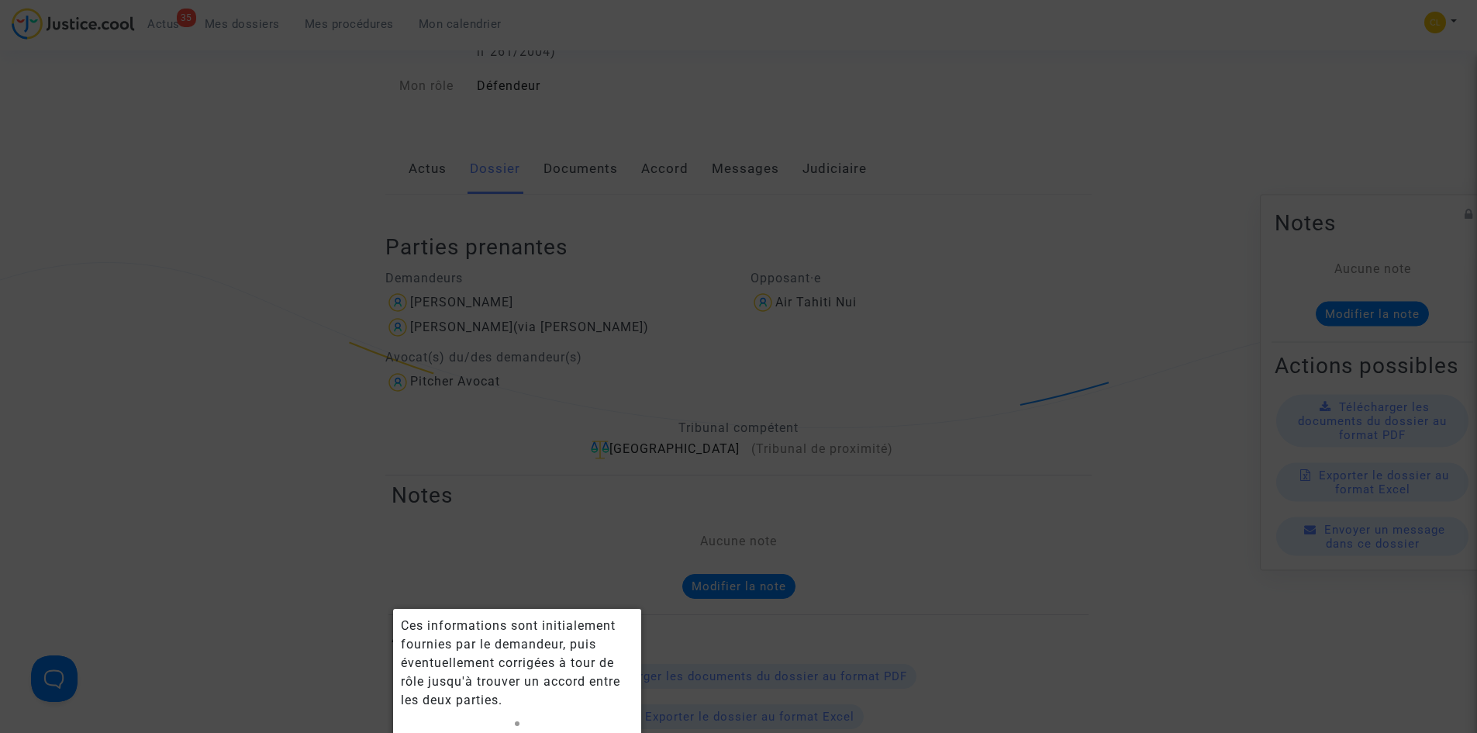
click at [592, 345] on div at bounding box center [738, 366] width 1477 height 733
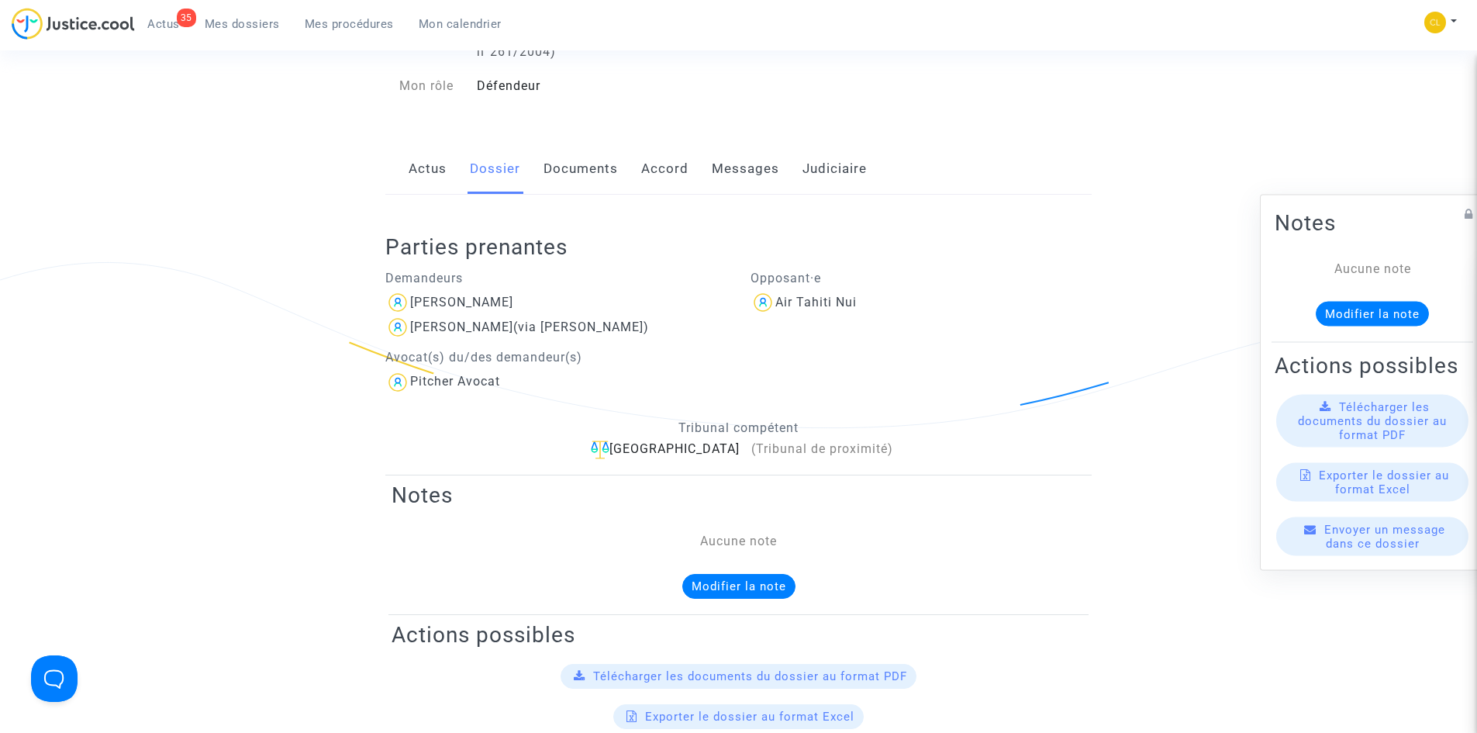
click at [412, 167] on link "Actus" at bounding box center [428, 168] width 38 height 51
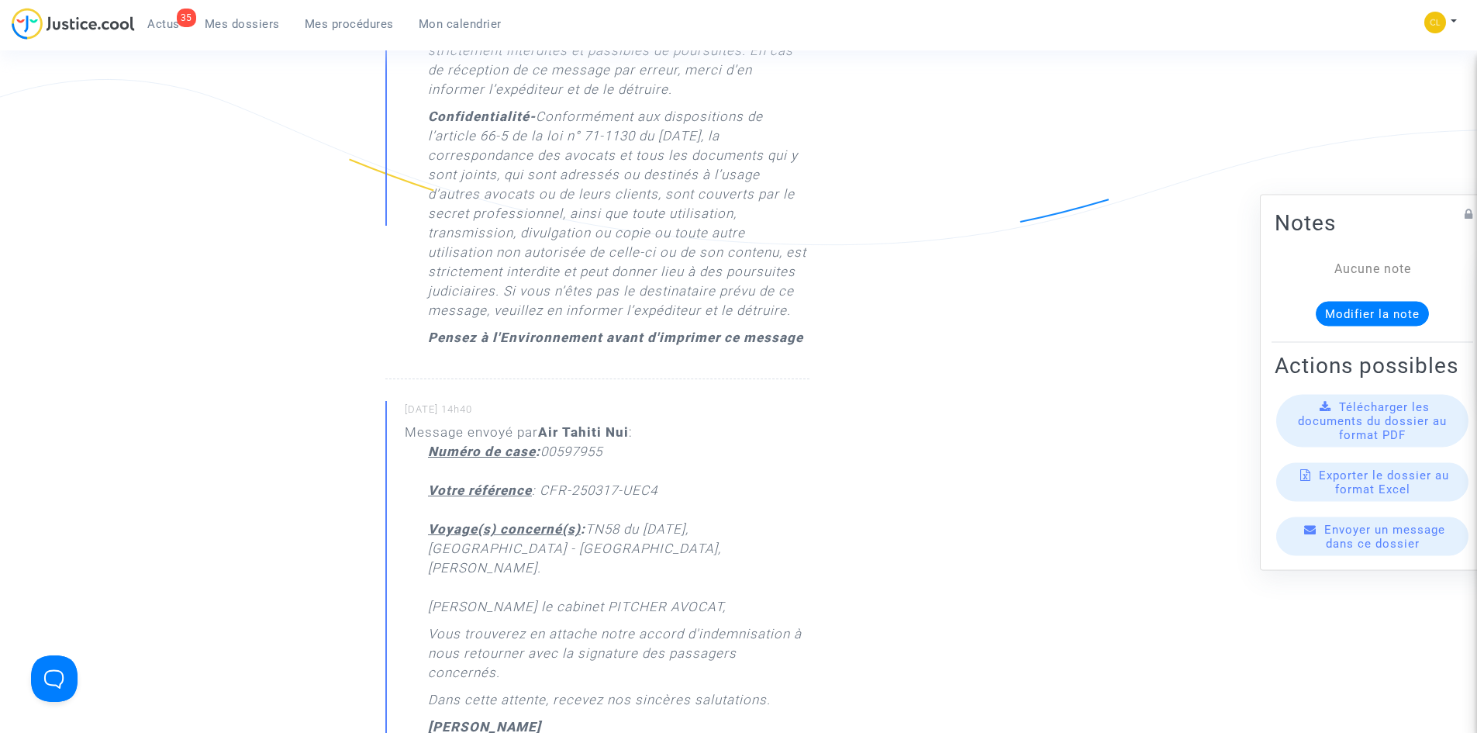
scroll to position [1938, 0]
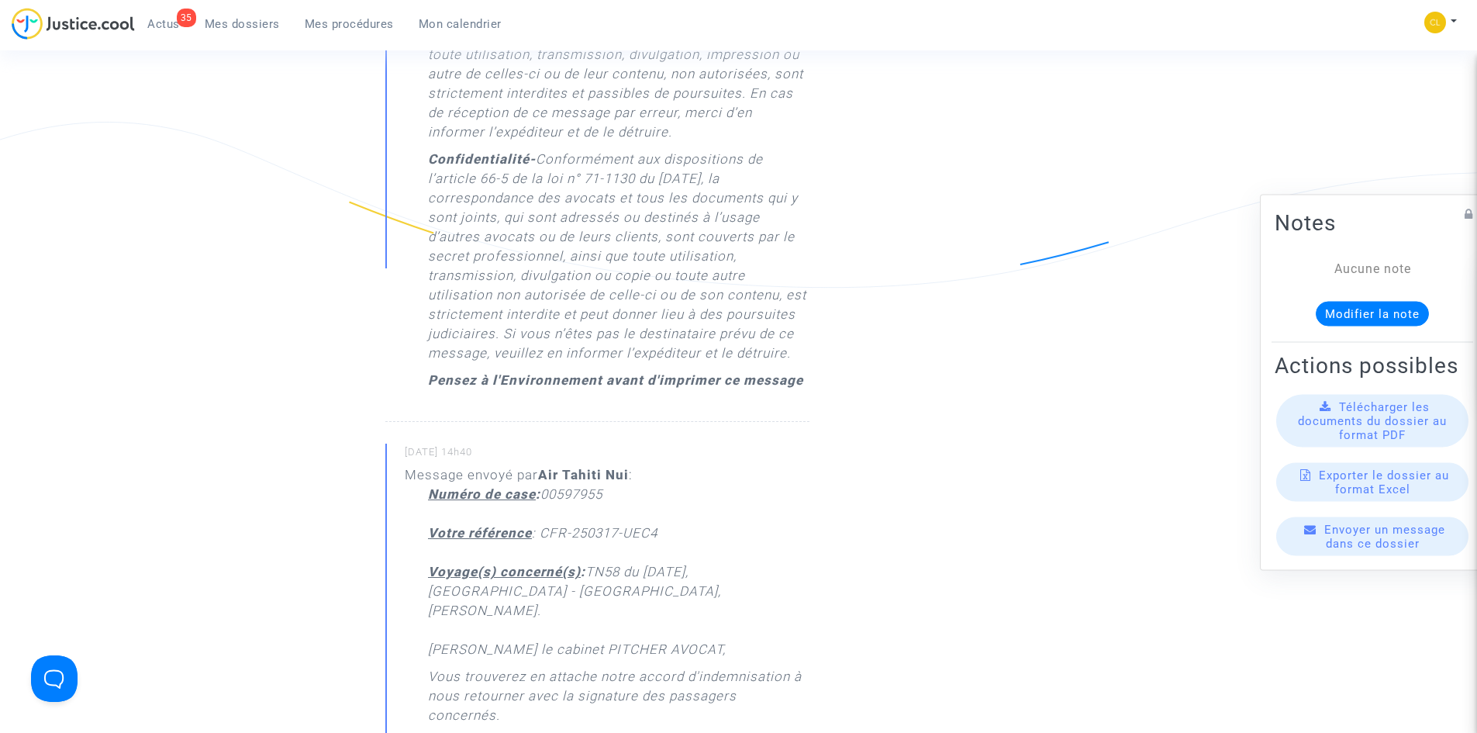
click at [43, 25] on img at bounding box center [73, 24] width 123 height 32
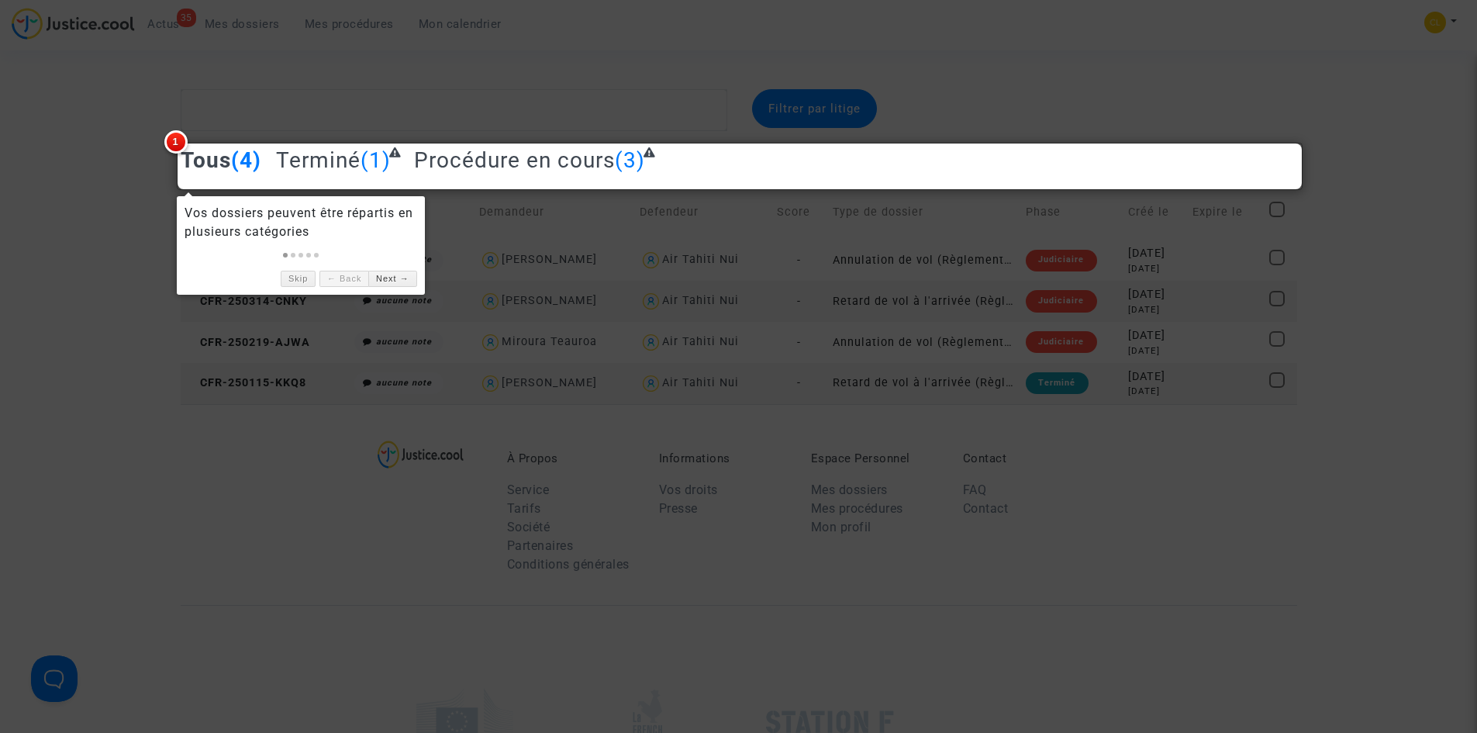
click at [254, 477] on div at bounding box center [738, 366] width 1477 height 733
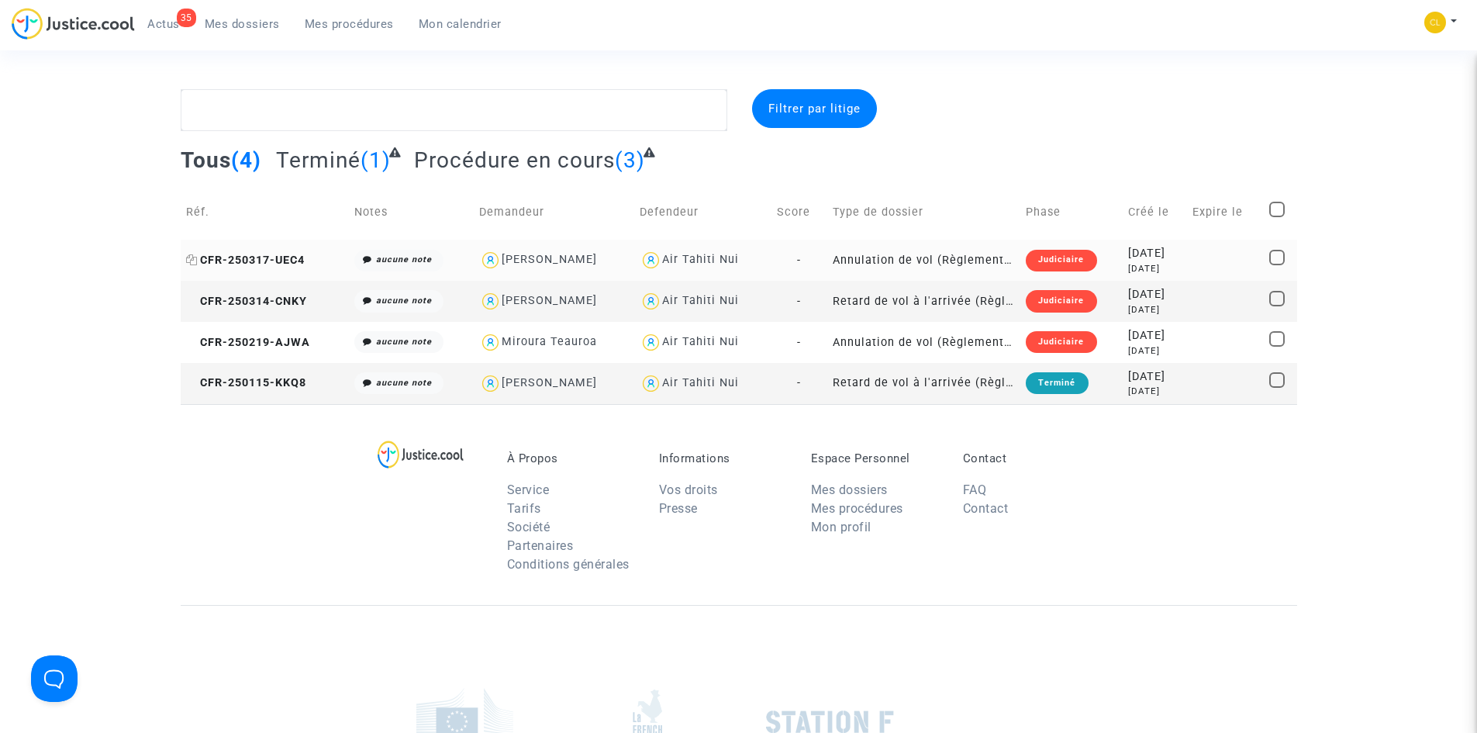
click at [264, 257] on span "CFR-250317-UEC4" at bounding box center [245, 260] width 119 height 13
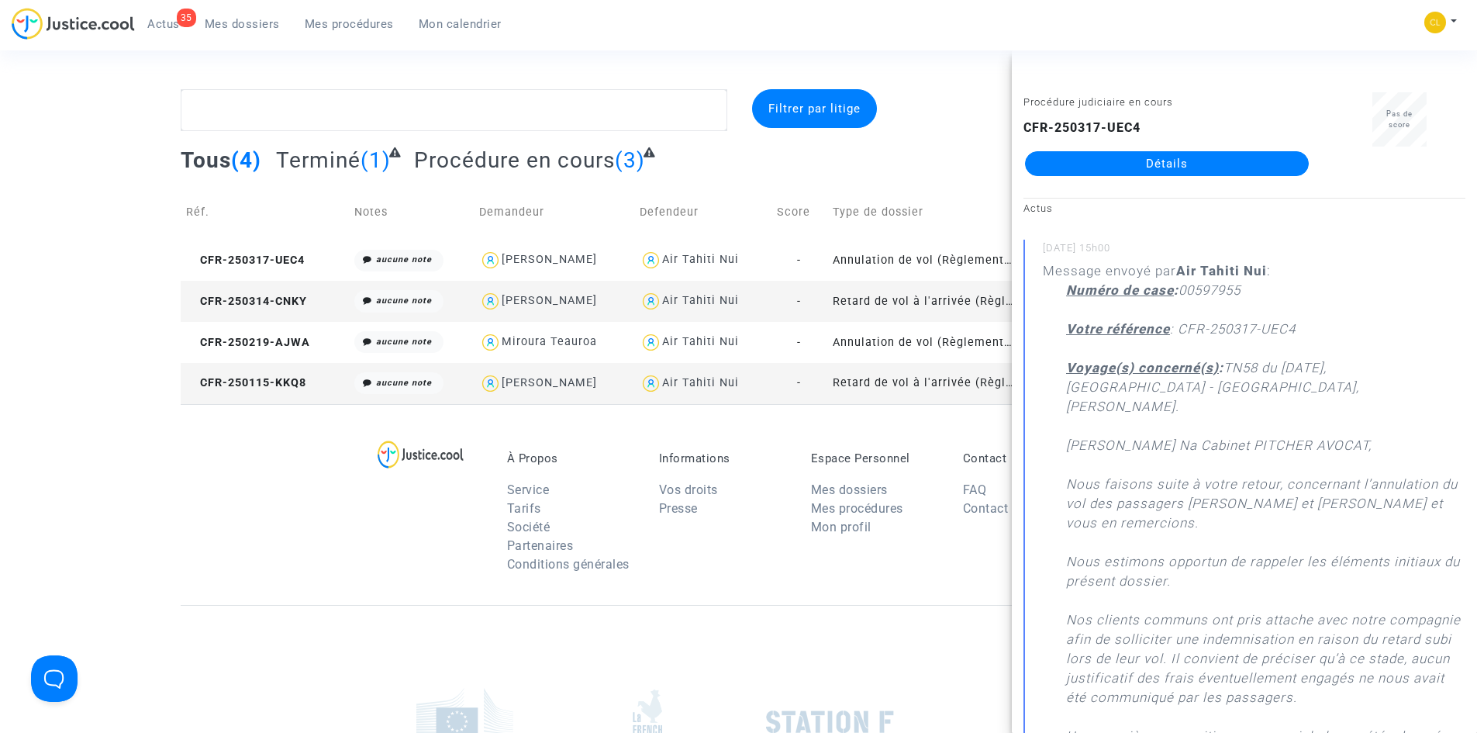
click at [1213, 158] on link "Détails" at bounding box center [1167, 163] width 284 height 25
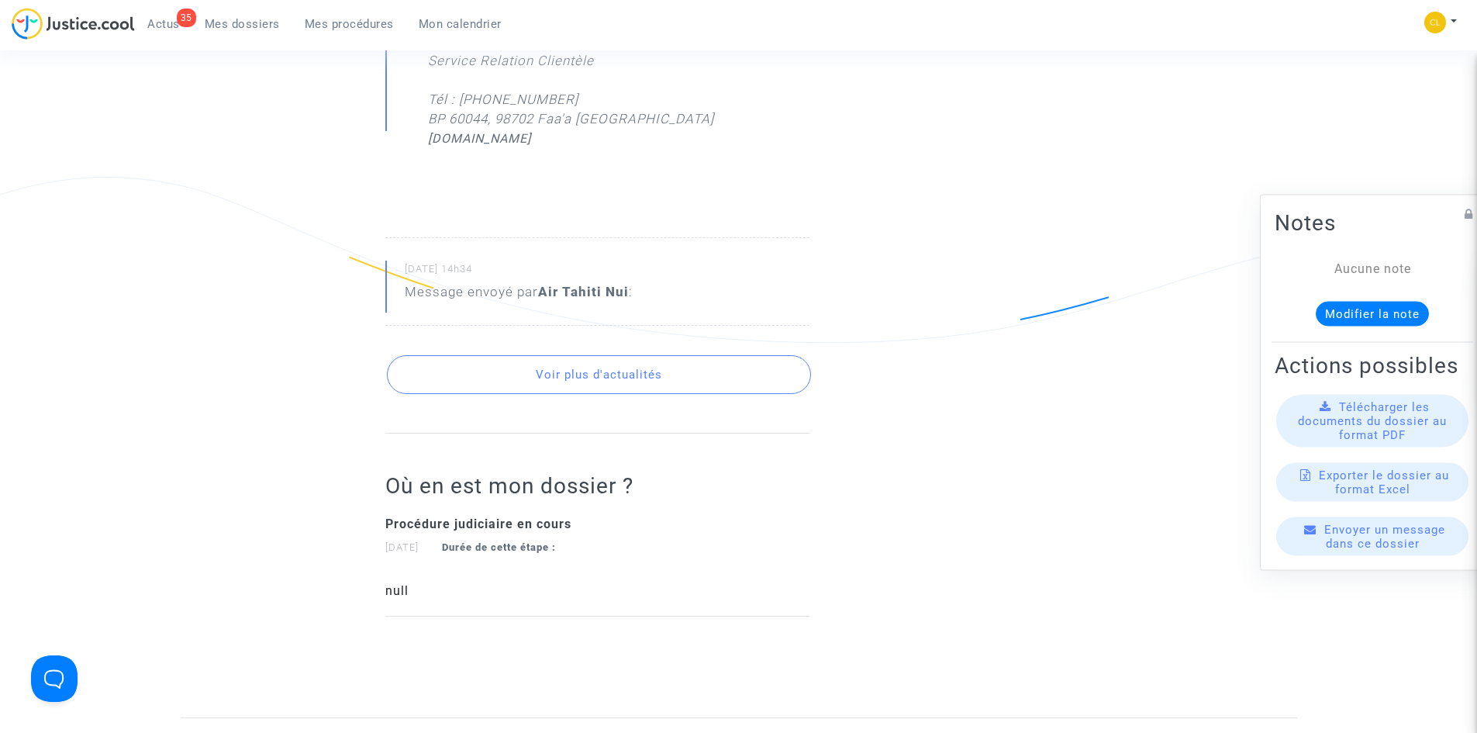
scroll to position [2713, 0]
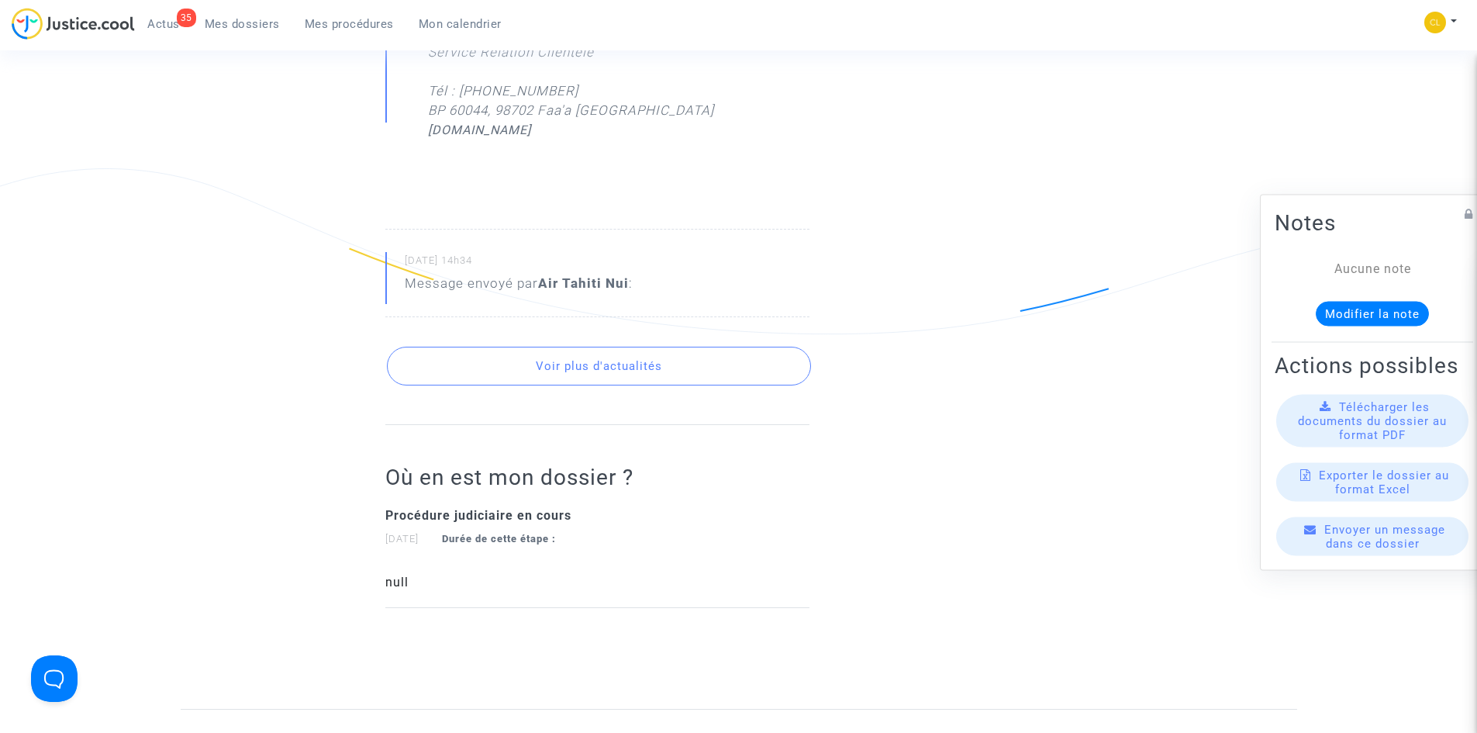
click at [645, 347] on button "Voir plus d'actualités" at bounding box center [599, 366] width 424 height 39
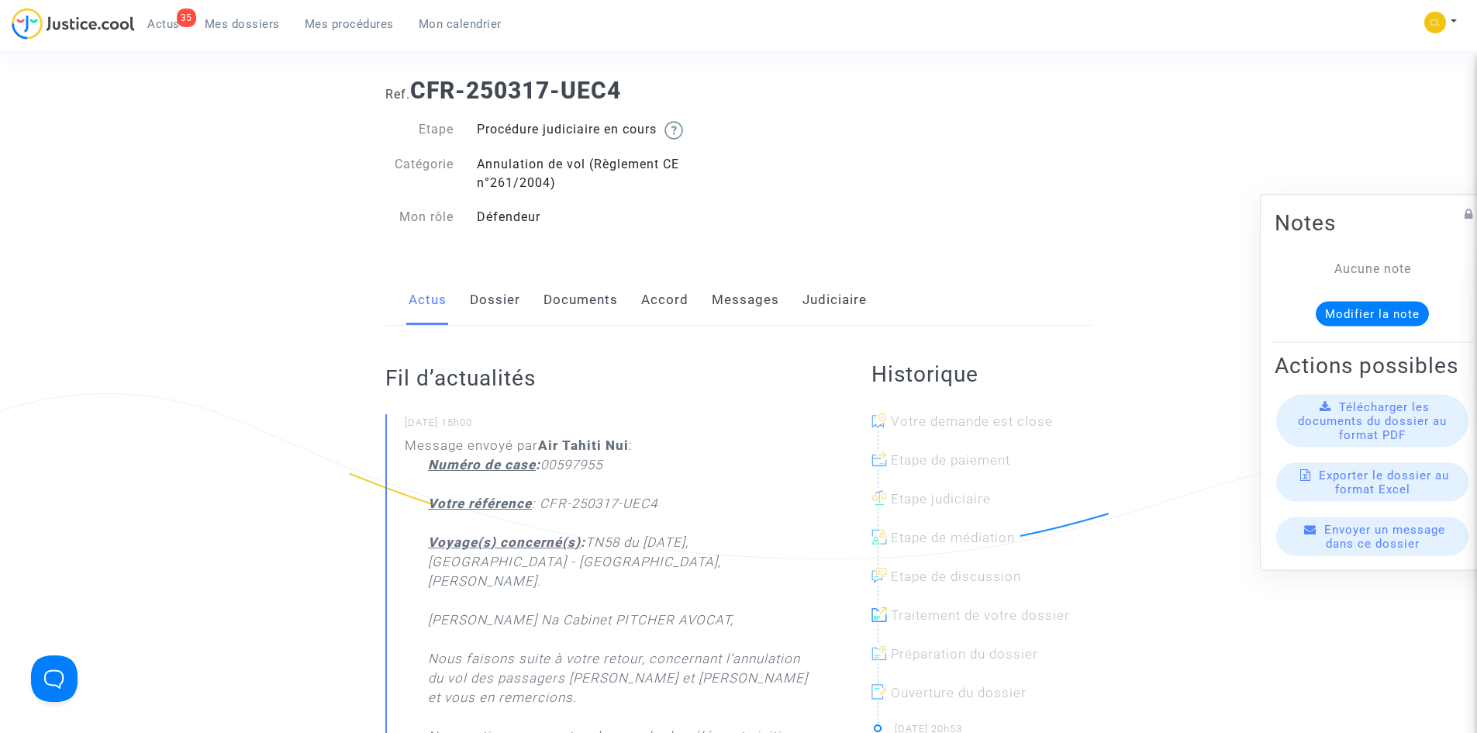
scroll to position [0, 0]
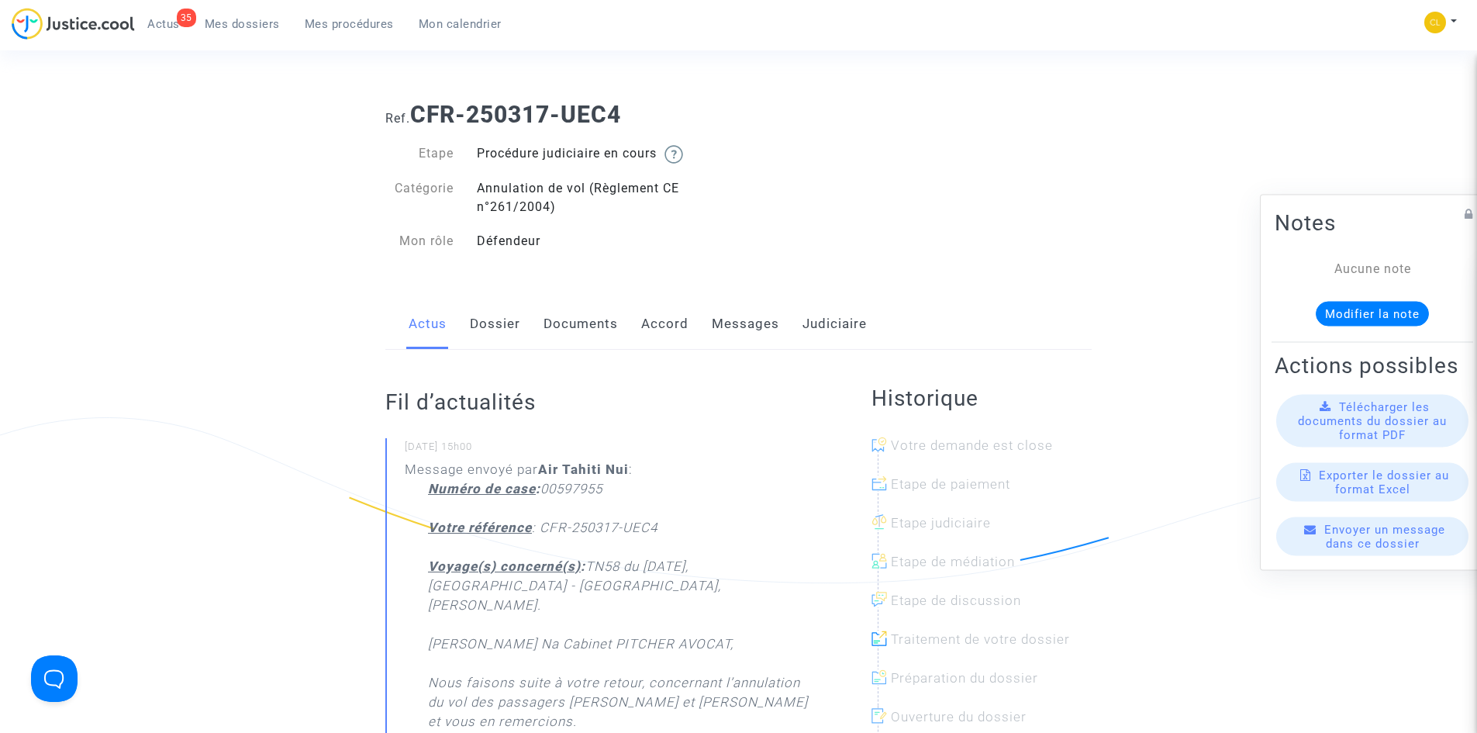
click at [602, 326] on link "Documents" at bounding box center [580, 323] width 74 height 51
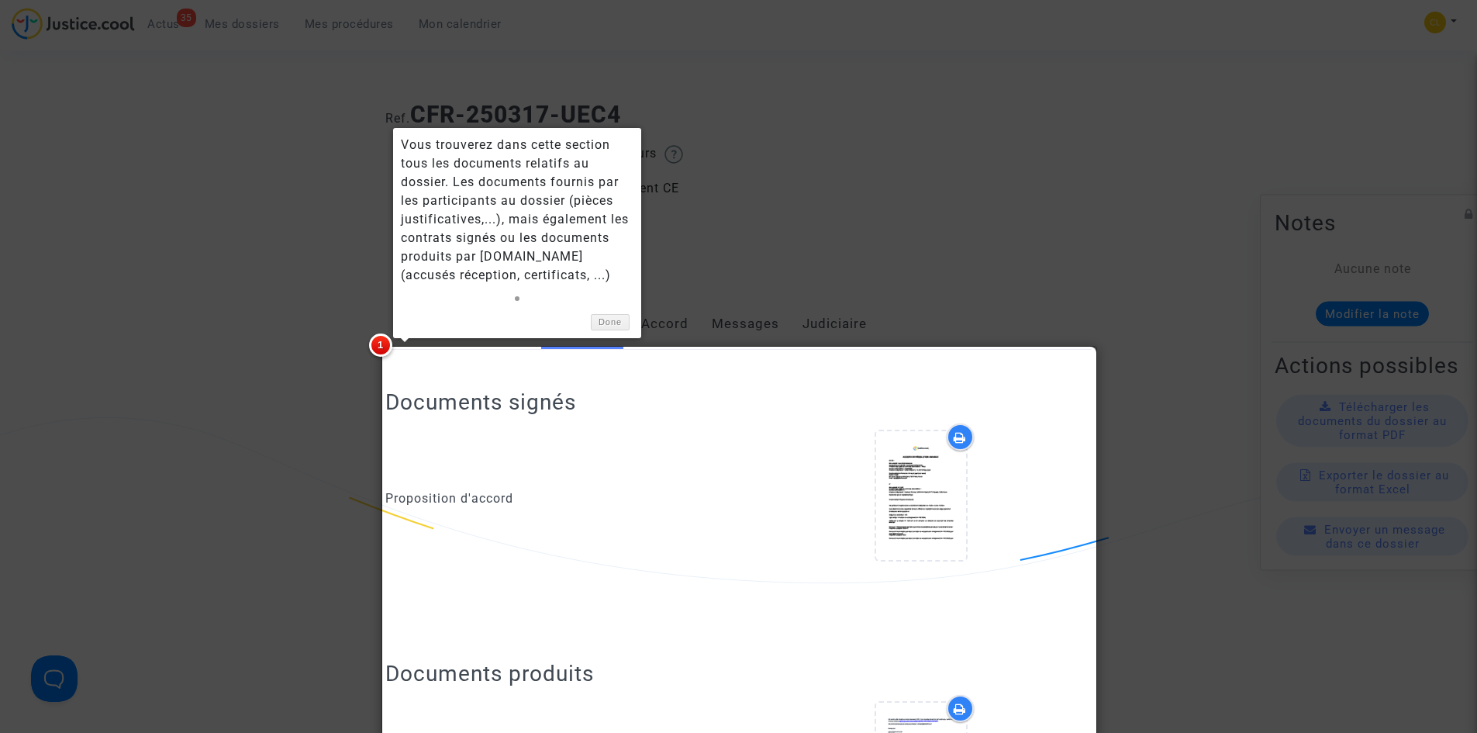
click at [1111, 292] on div at bounding box center [738, 366] width 1477 height 733
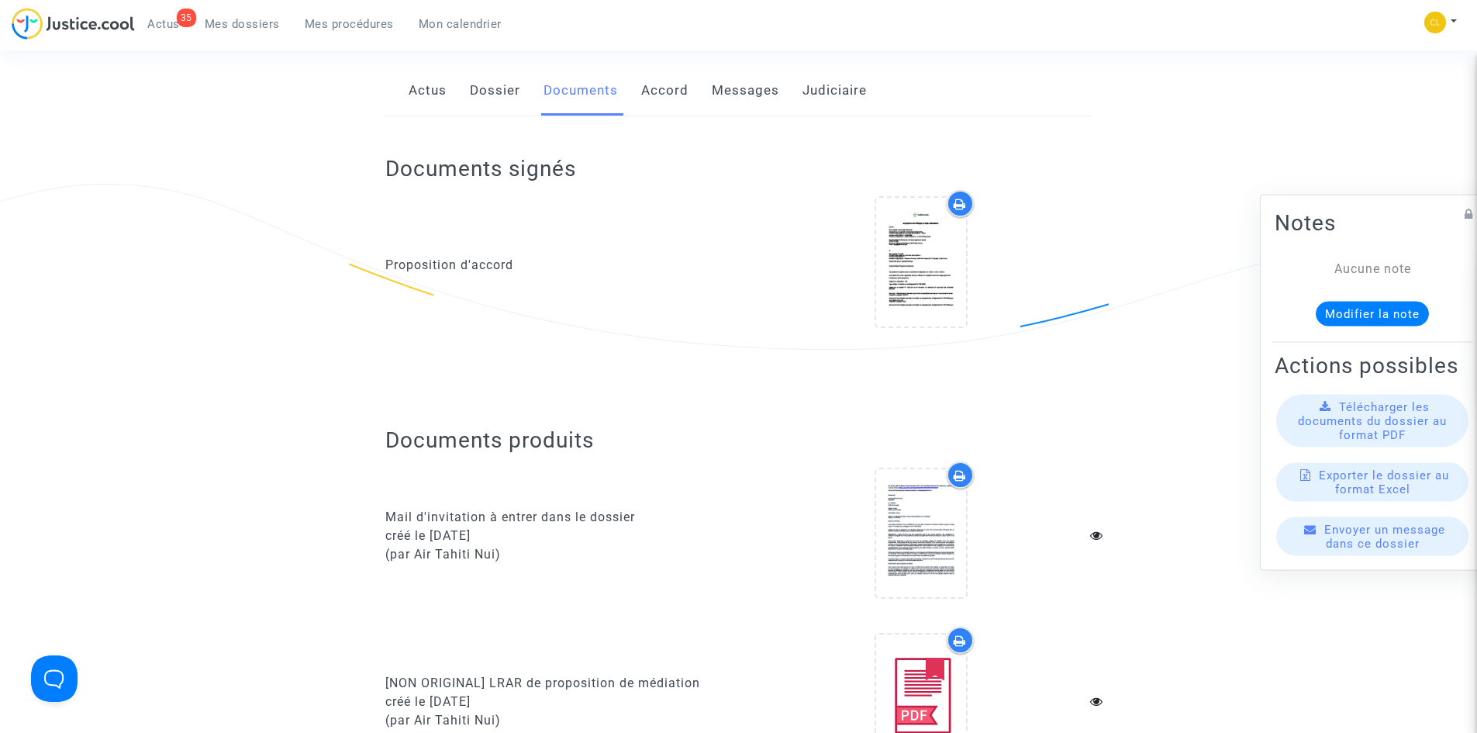
scroll to position [233, 0]
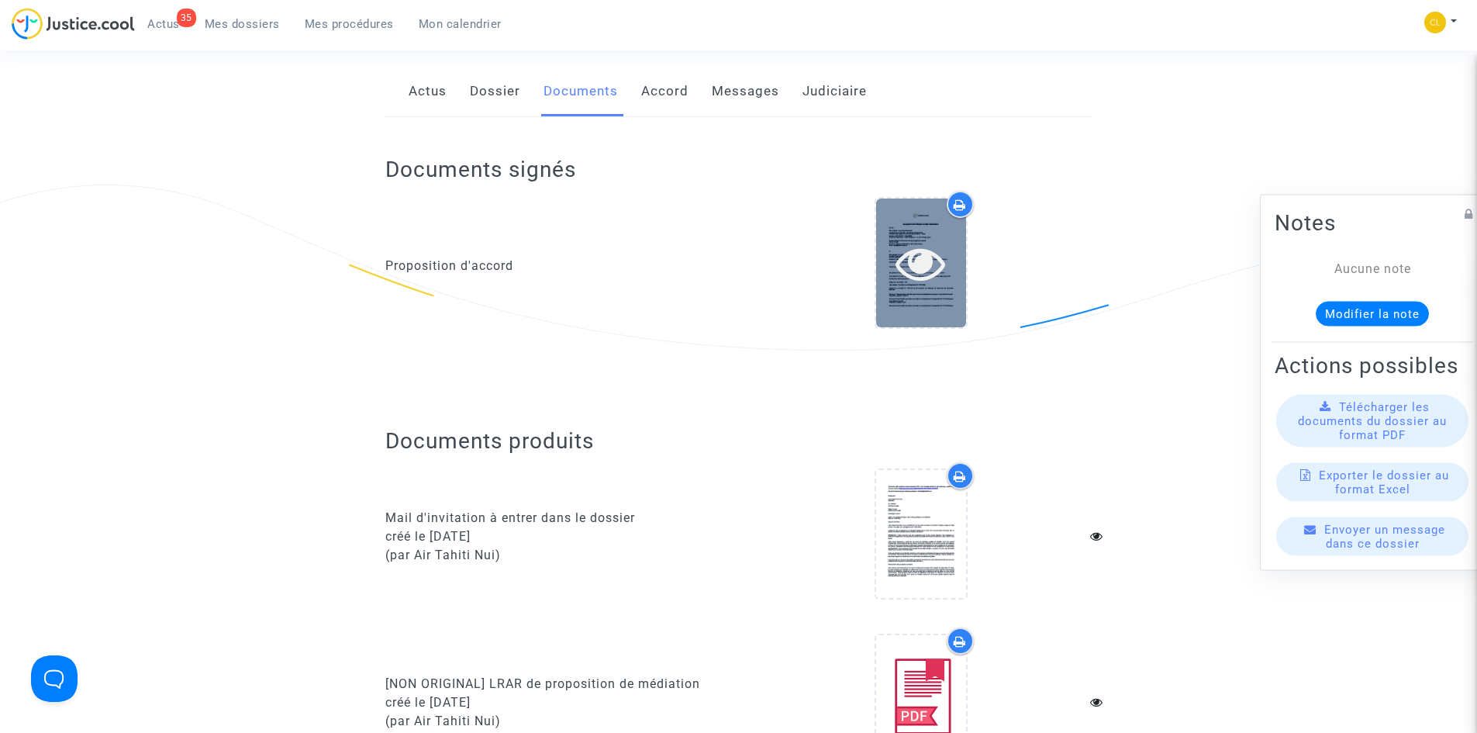
click at [923, 275] on icon at bounding box center [920, 263] width 50 height 50
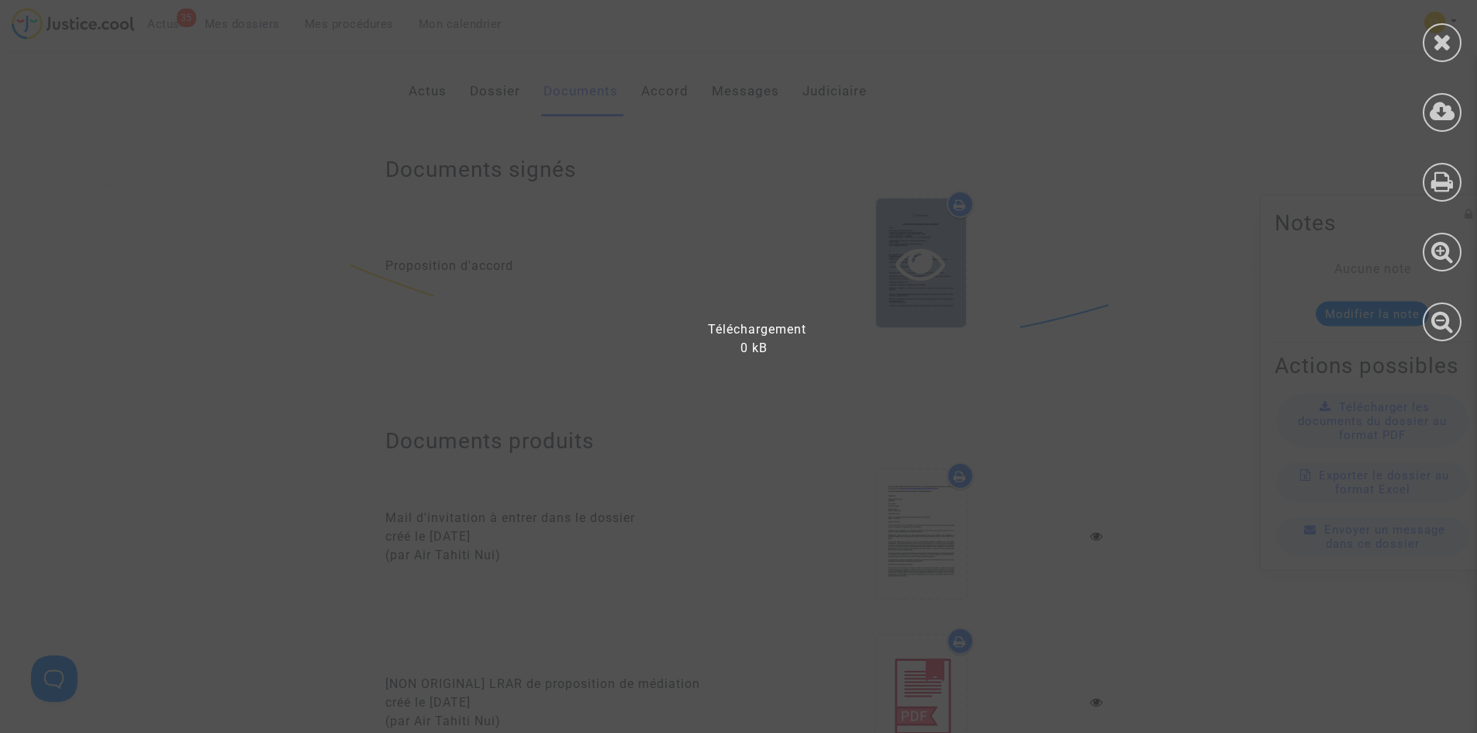
click at [922, 259] on div at bounding box center [748, 374] width 1496 height 717
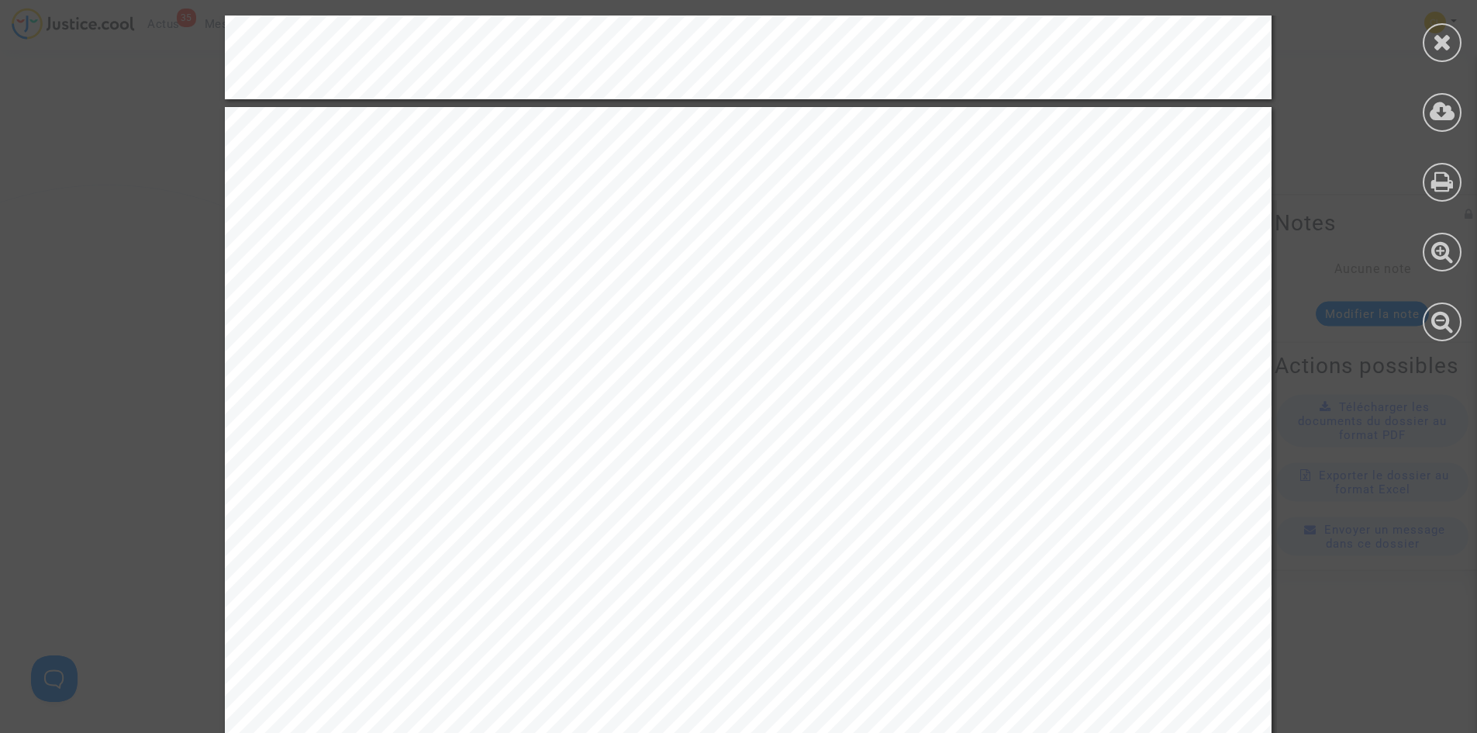
scroll to position [1783, 0]
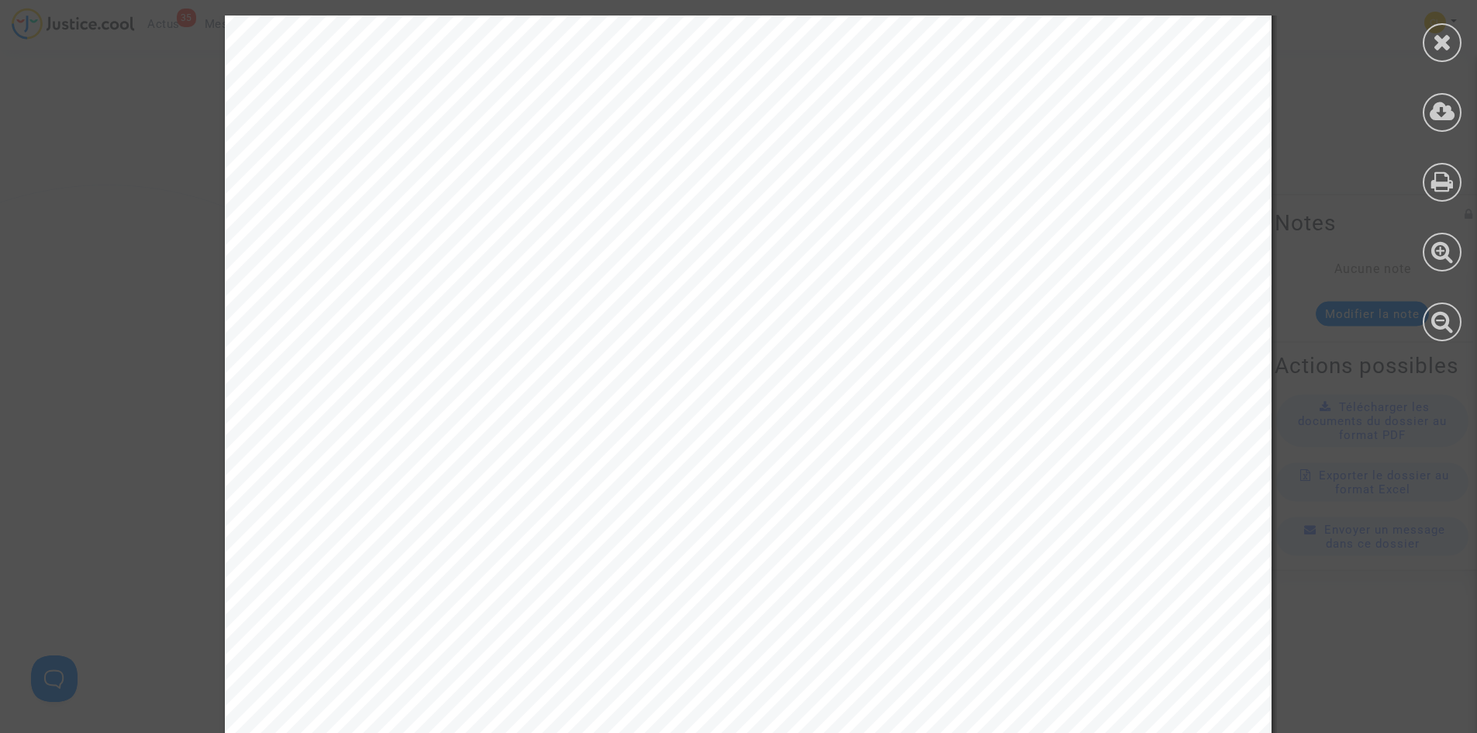
click at [1334, 552] on div "ACCORD DE RÉSOLUTION AMIABLE ENTRE : Nom complet : [PERSON_NAME] Sante [PERSON_…" at bounding box center [748, 458] width 1496 height 4453
click at [1443, 36] on icon at bounding box center [1442, 41] width 19 height 23
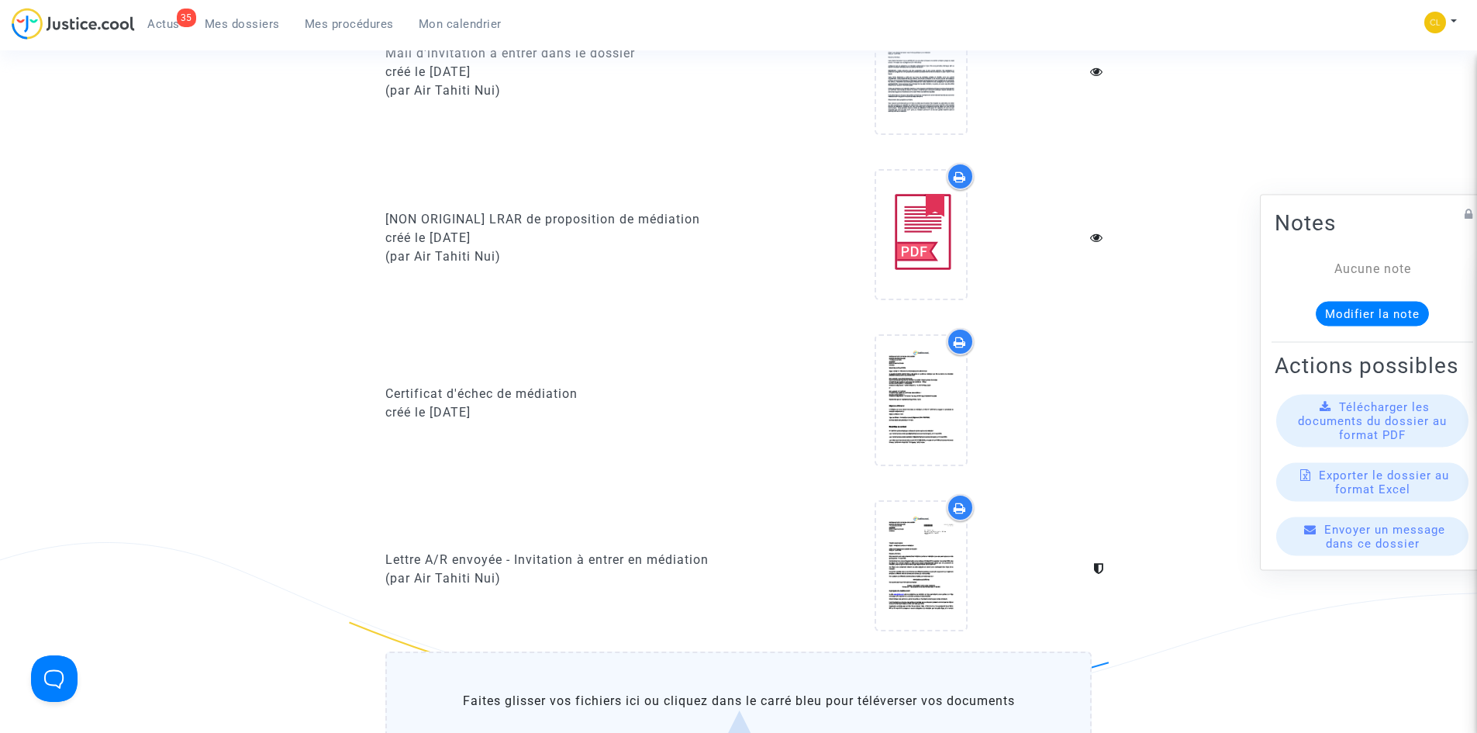
scroll to position [775, 0]
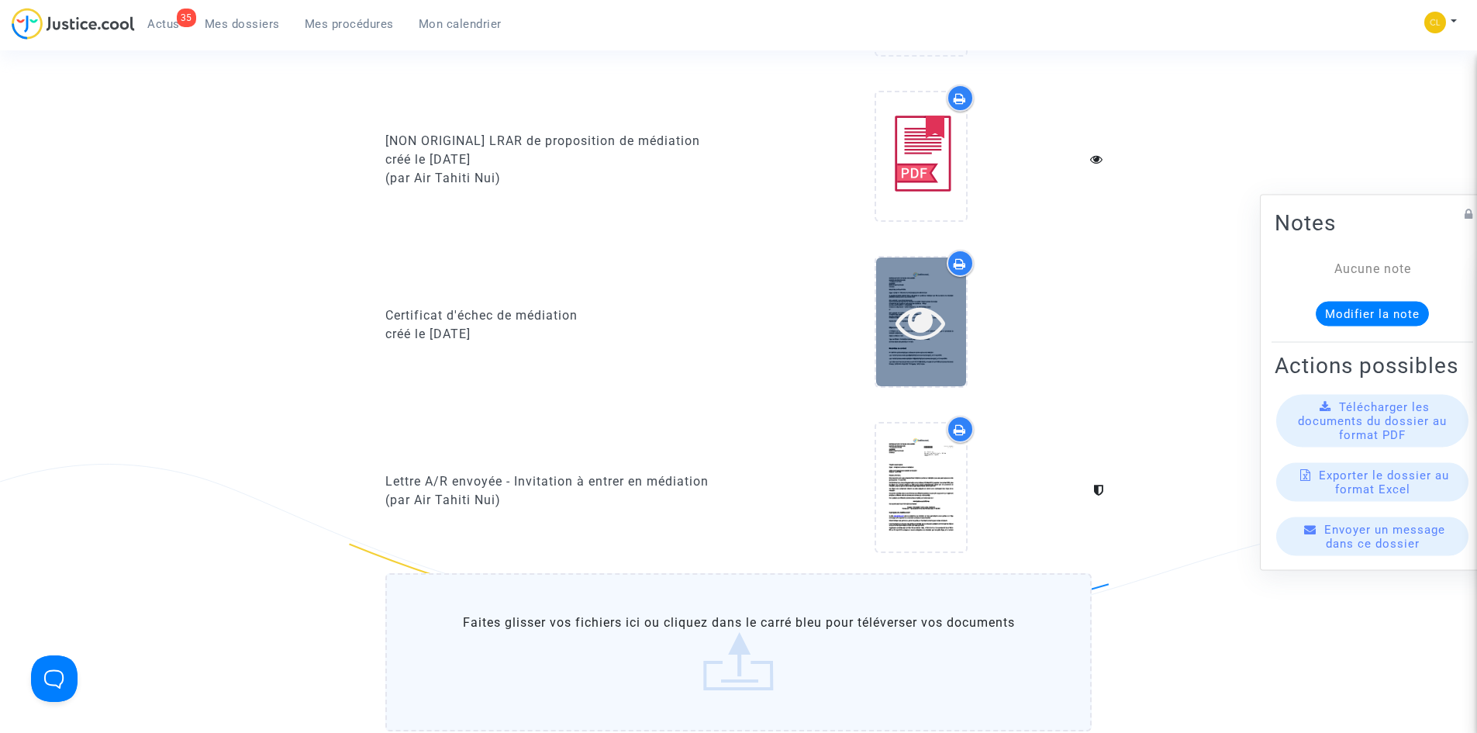
click at [931, 310] on icon at bounding box center [920, 322] width 50 height 50
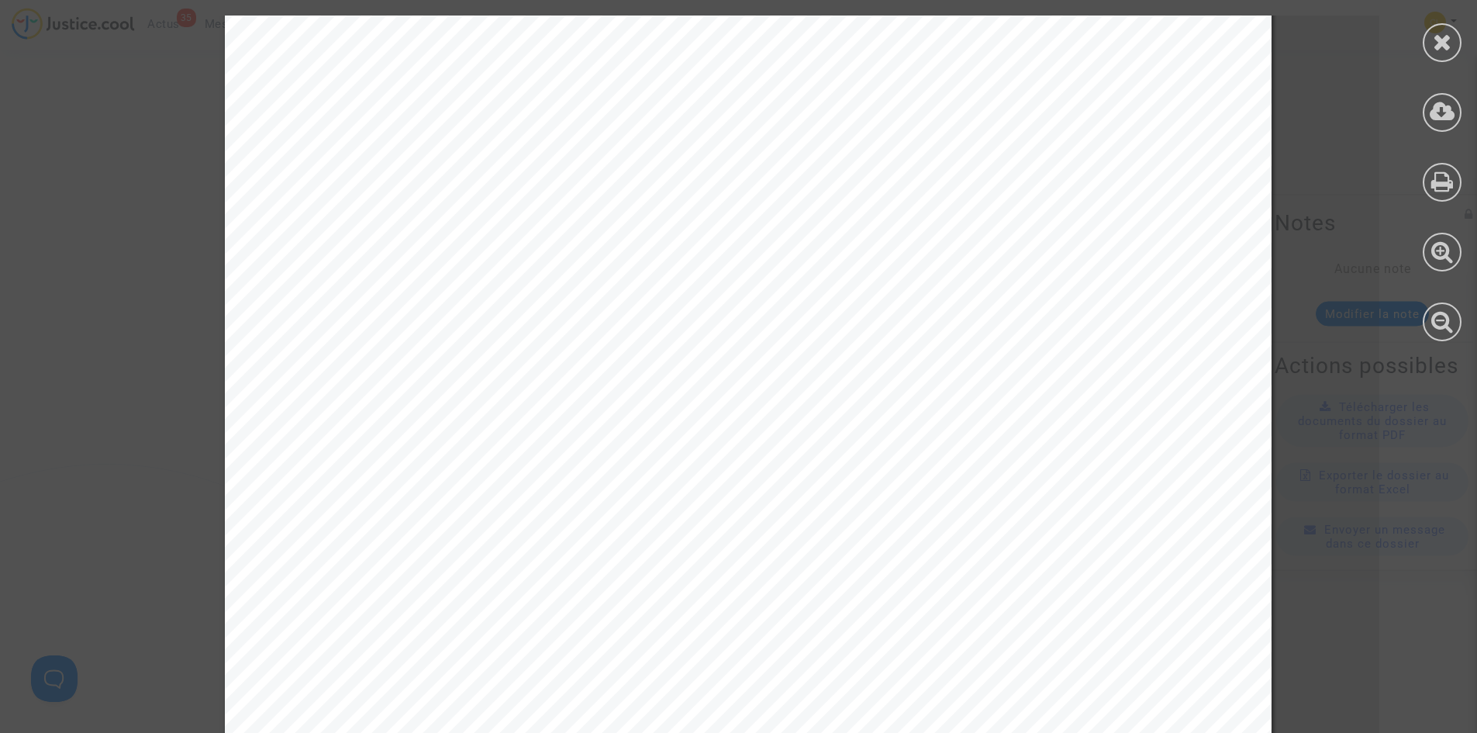
scroll to position [465, 0]
click at [1430, 40] on div at bounding box center [1442, 42] width 39 height 39
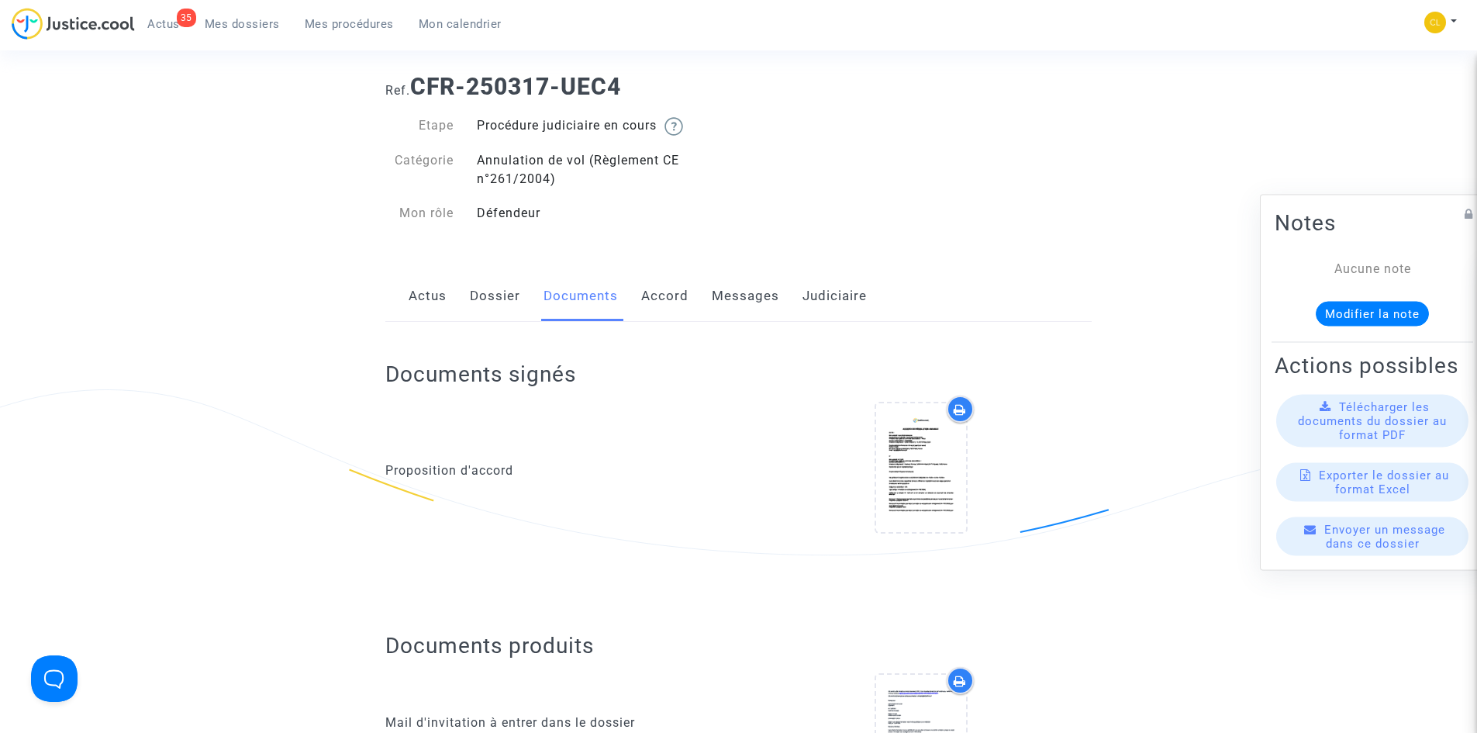
scroll to position [0, 0]
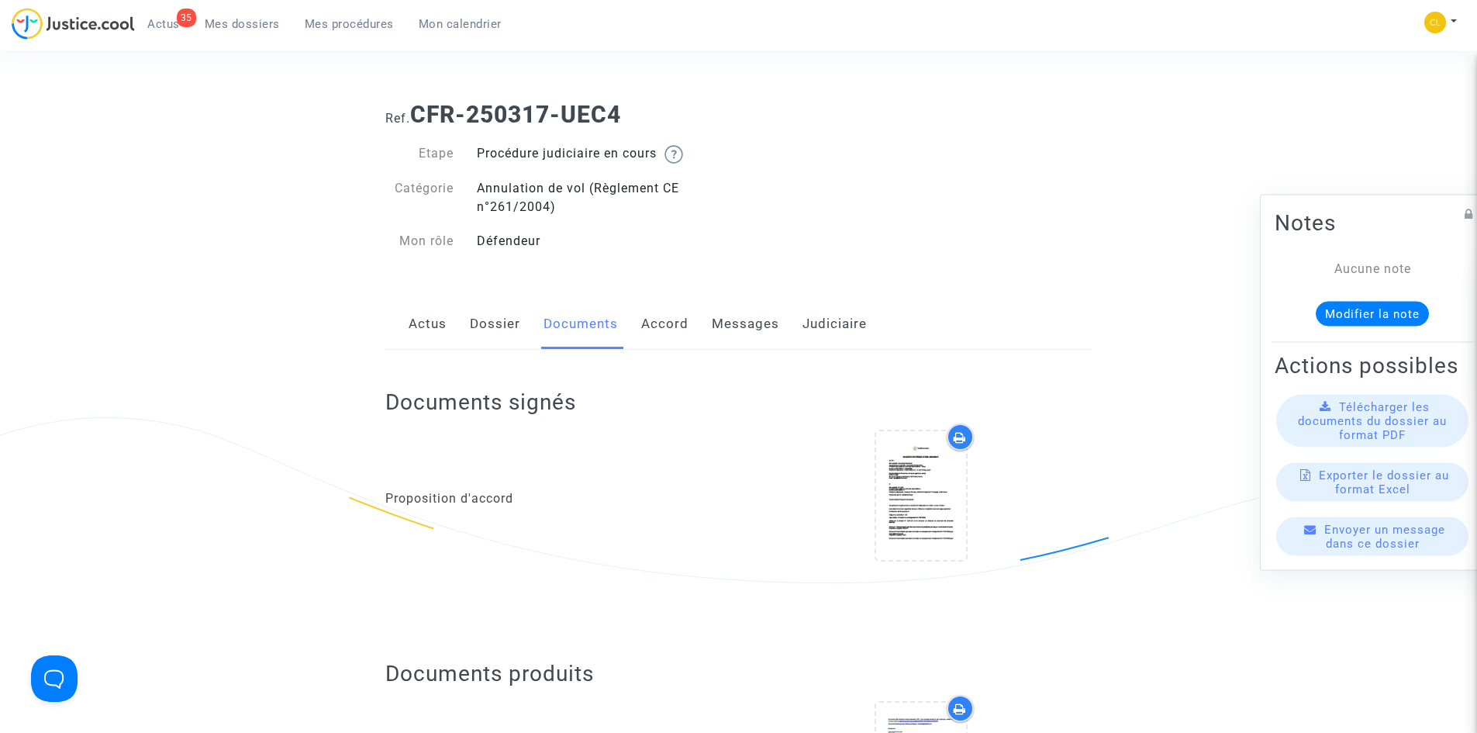
click at [840, 323] on link "Judiciaire" at bounding box center [834, 323] width 64 height 51
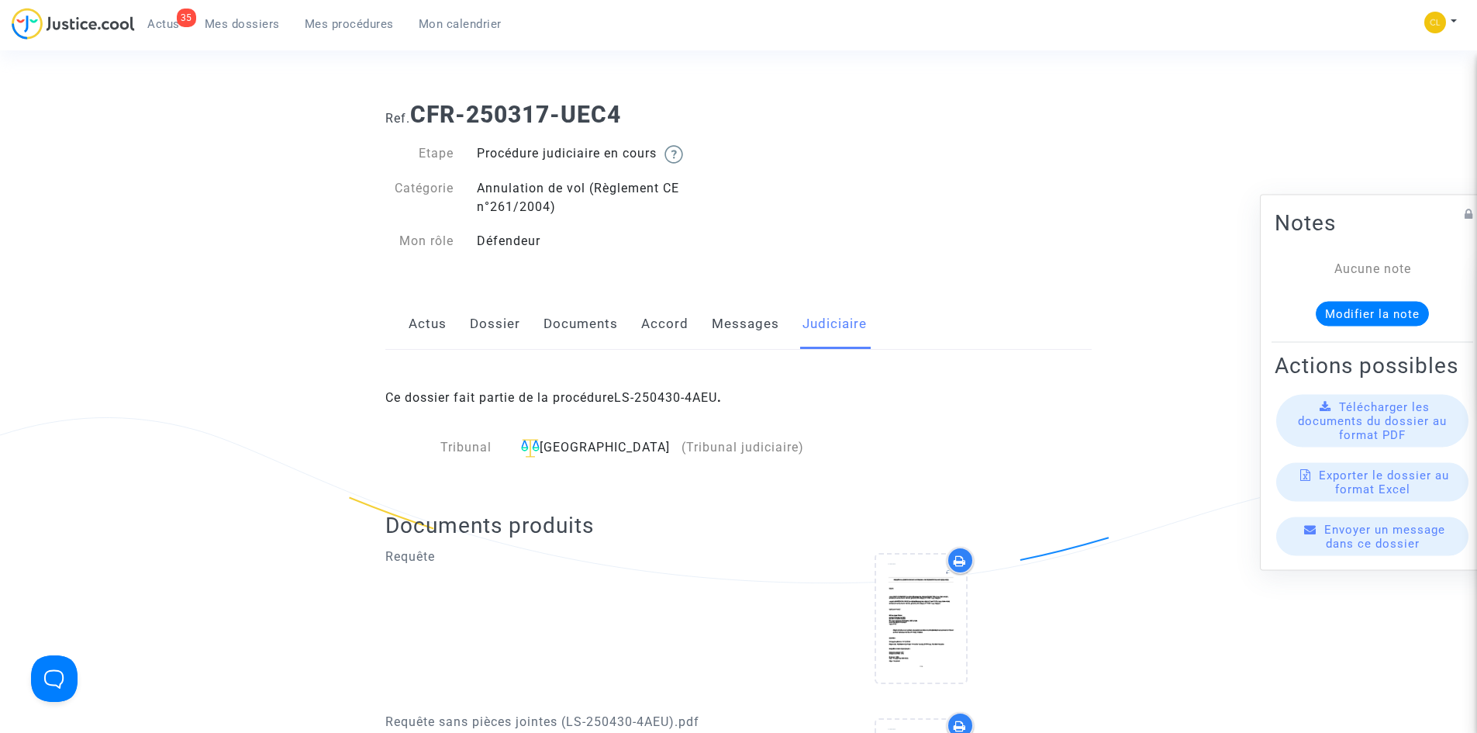
click at [754, 323] on link "Messages" at bounding box center [745, 323] width 67 height 51
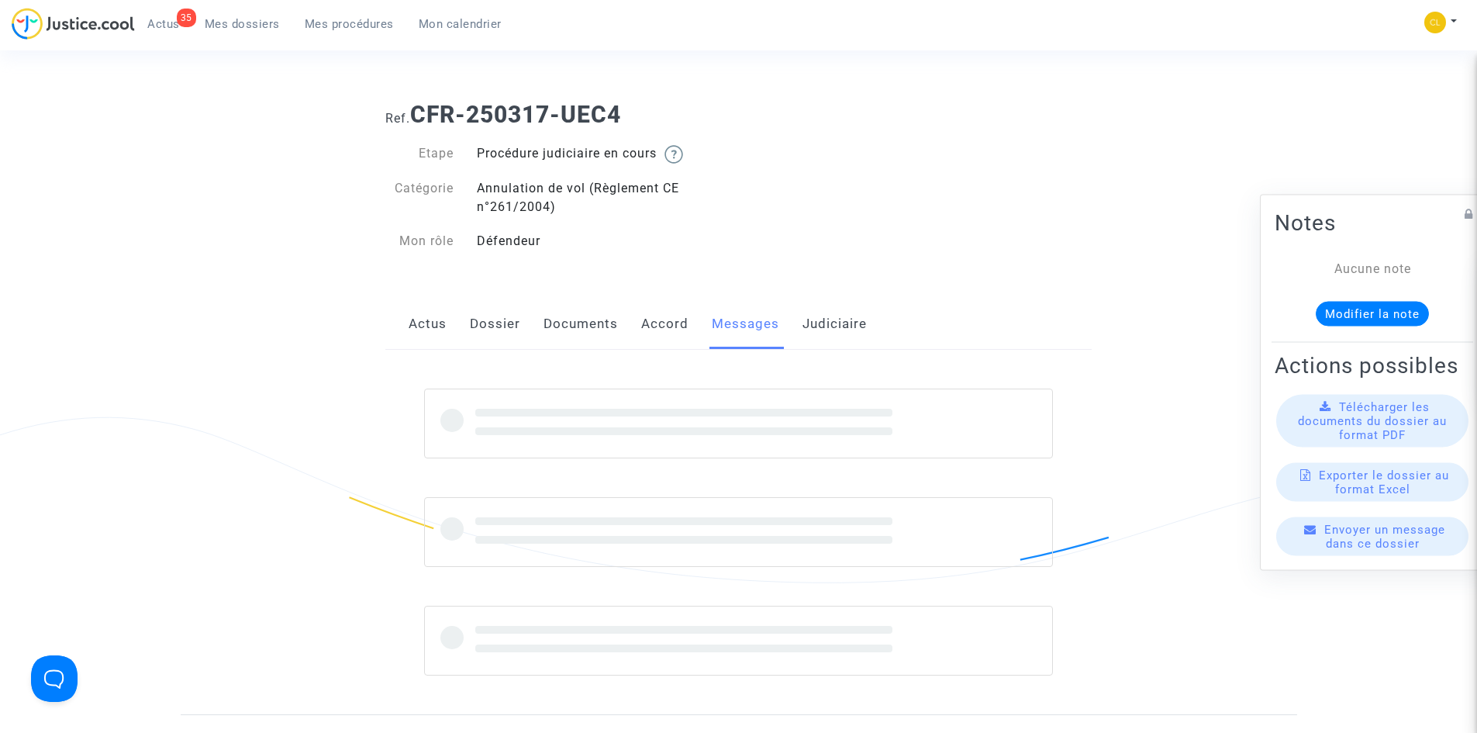
click at [823, 325] on link "Judiciaire" at bounding box center [834, 323] width 64 height 51
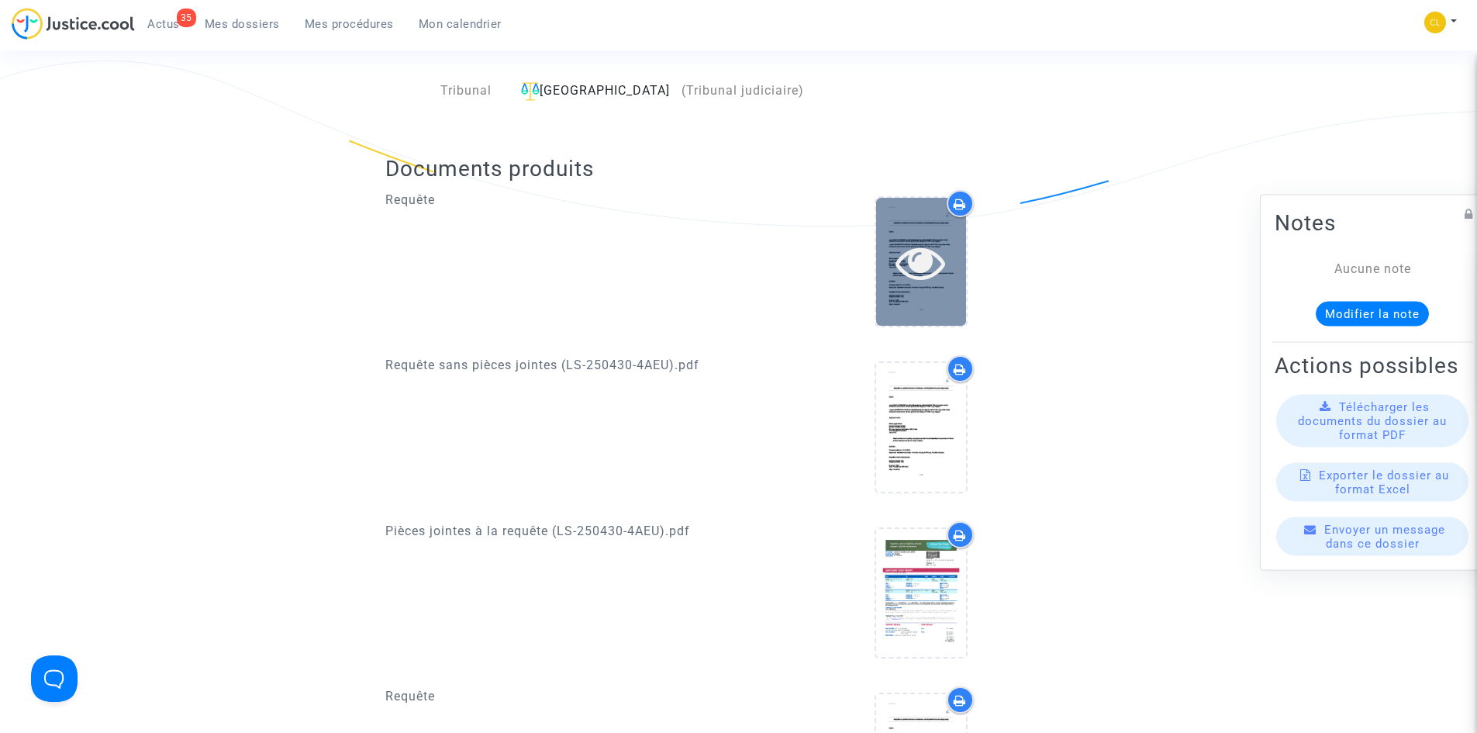
scroll to position [310, 0]
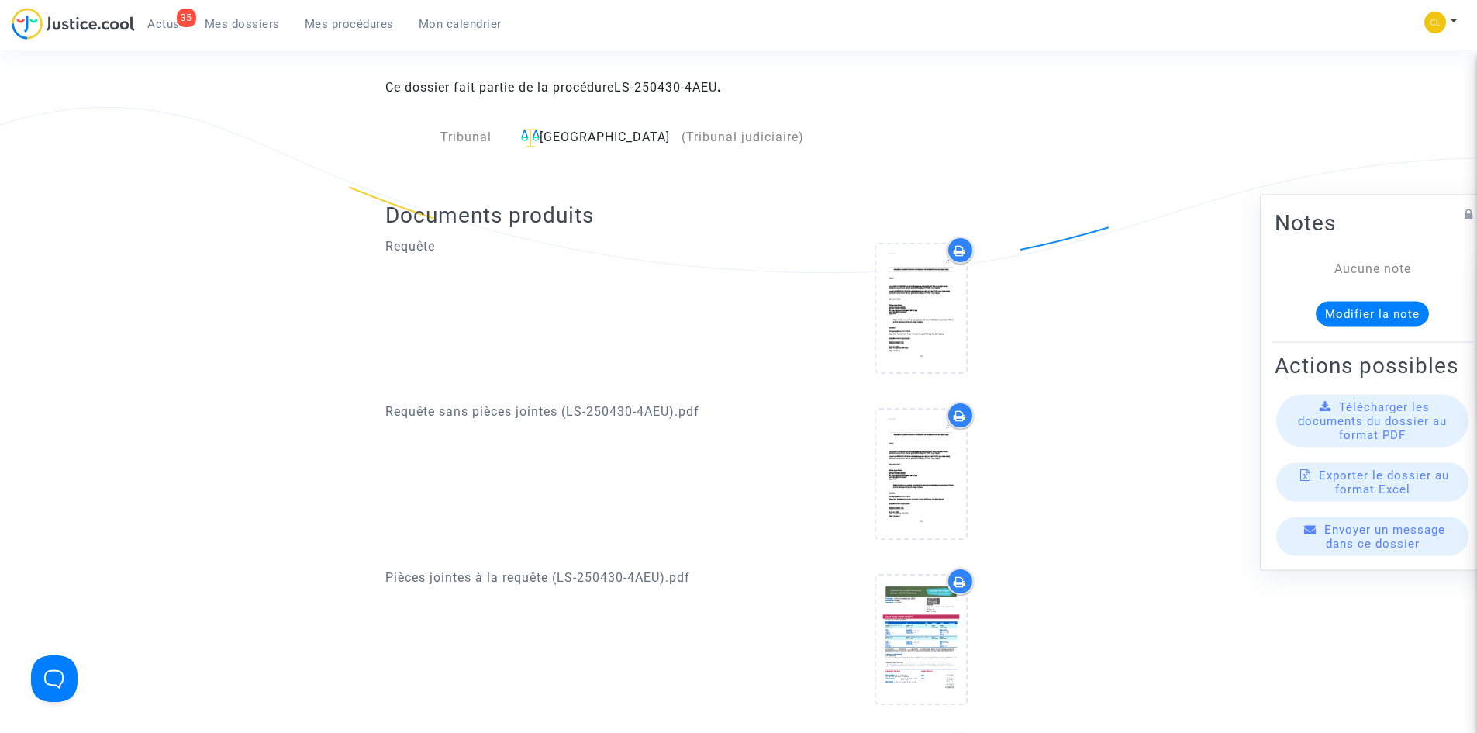
click at [839, 292] on div at bounding box center [921, 311] width 342 height 150
click at [947, 300] on div at bounding box center [921, 309] width 90 height 50
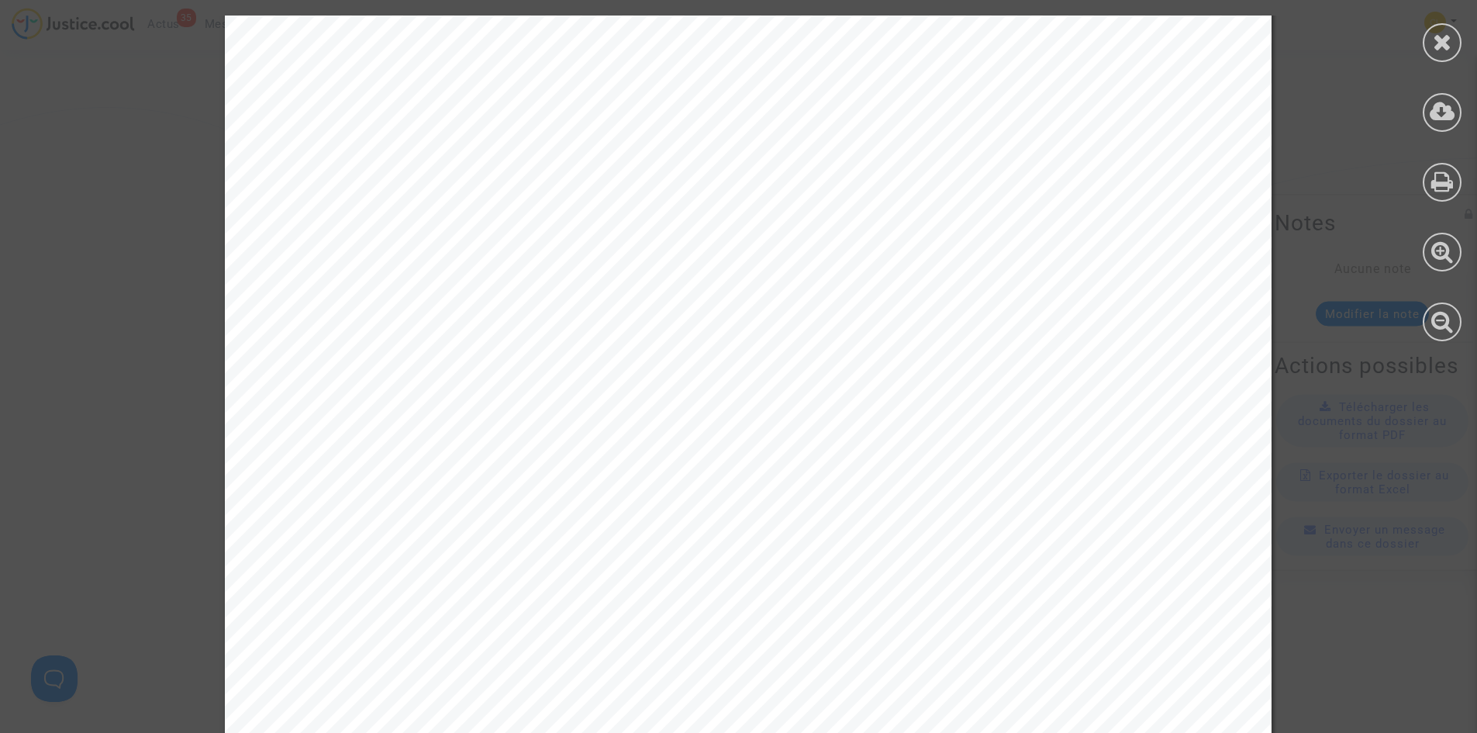
scroll to position [1628, 0]
click at [1437, 40] on icon at bounding box center [1442, 41] width 19 height 23
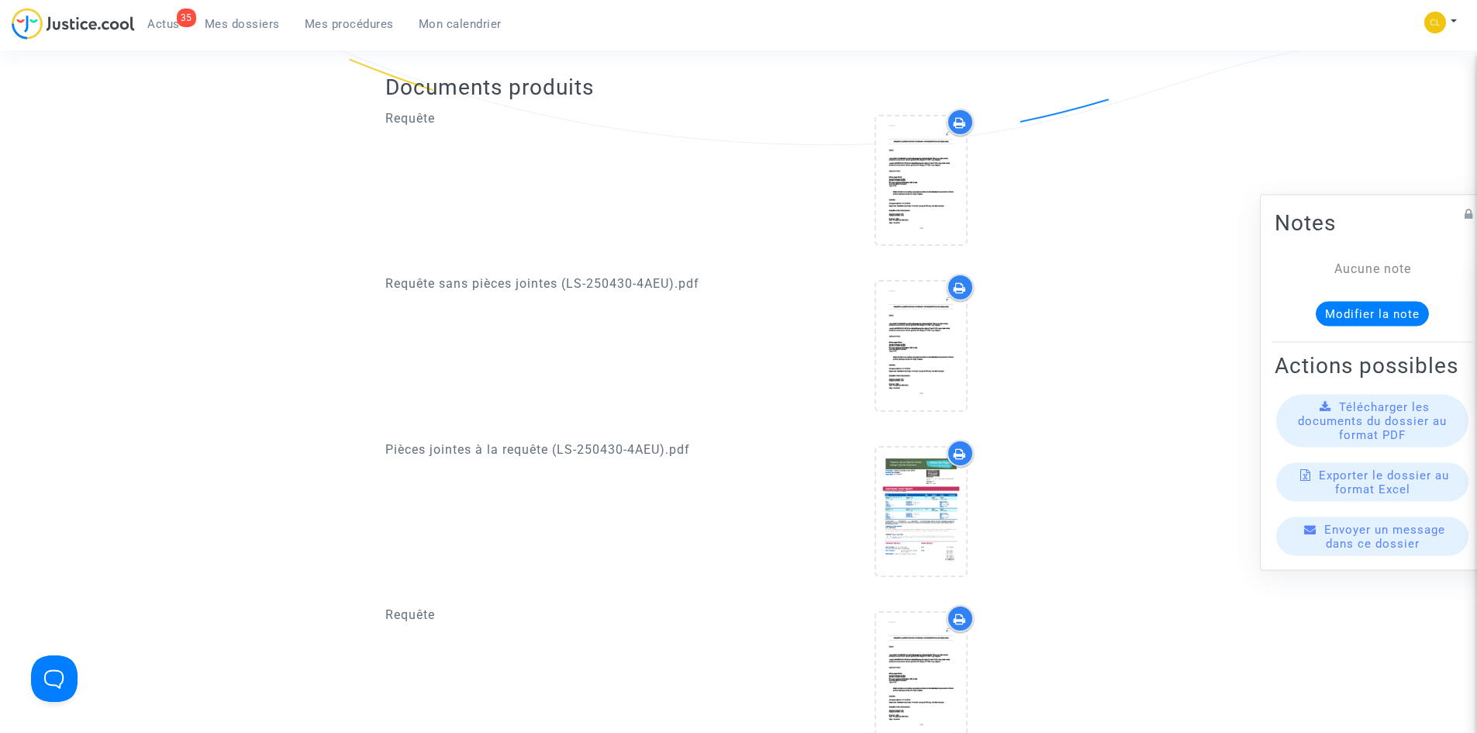
scroll to position [465, 0]
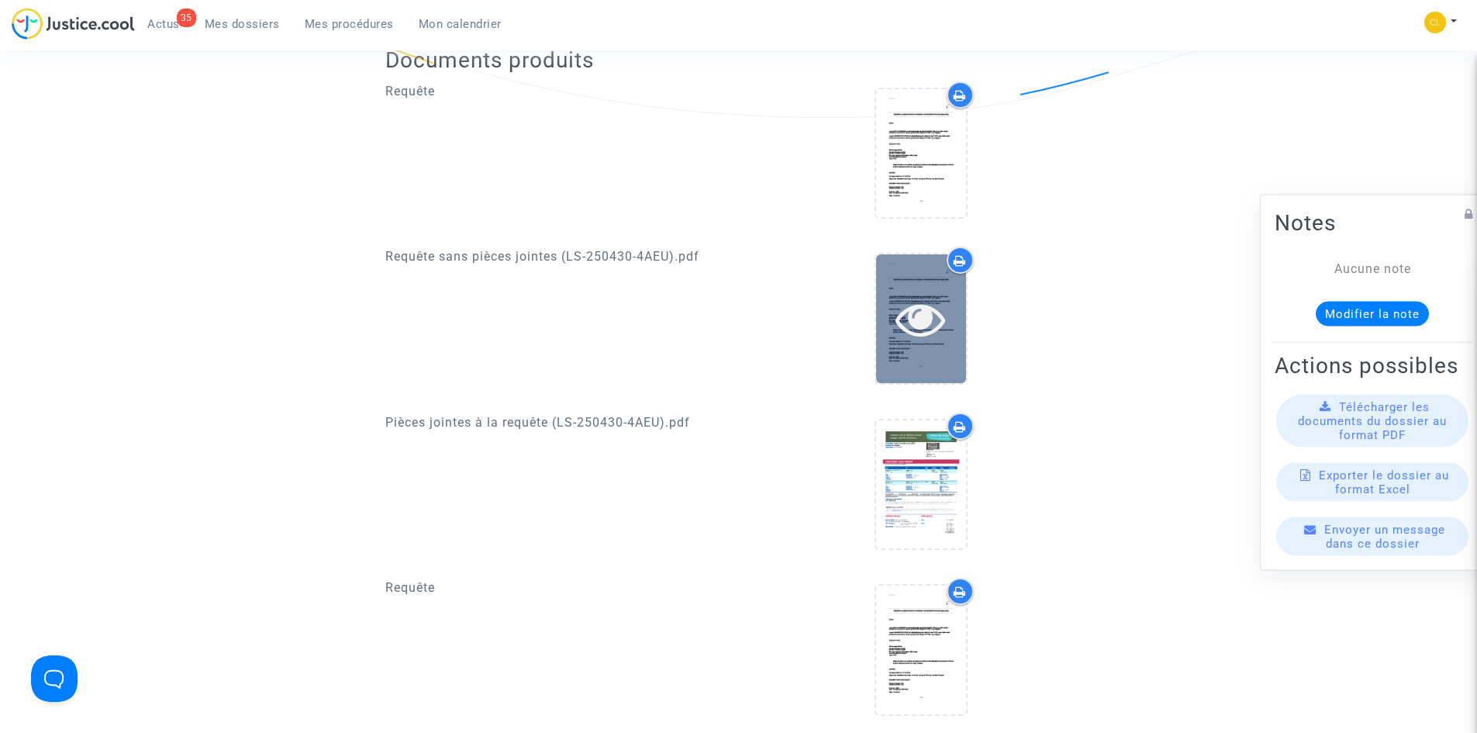
click at [916, 323] on icon at bounding box center [920, 319] width 50 height 50
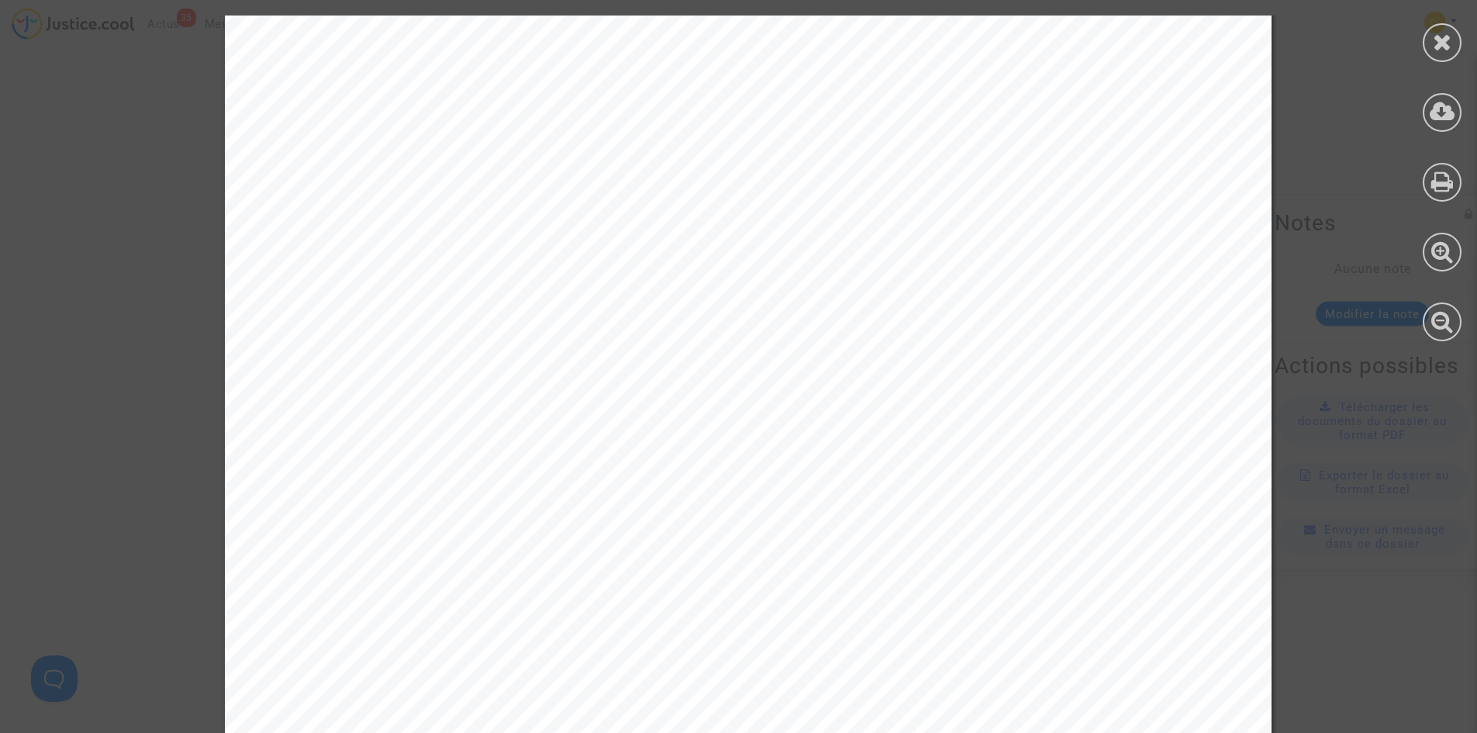
scroll to position [21087, 0]
click at [1435, 43] on icon at bounding box center [1442, 41] width 19 height 23
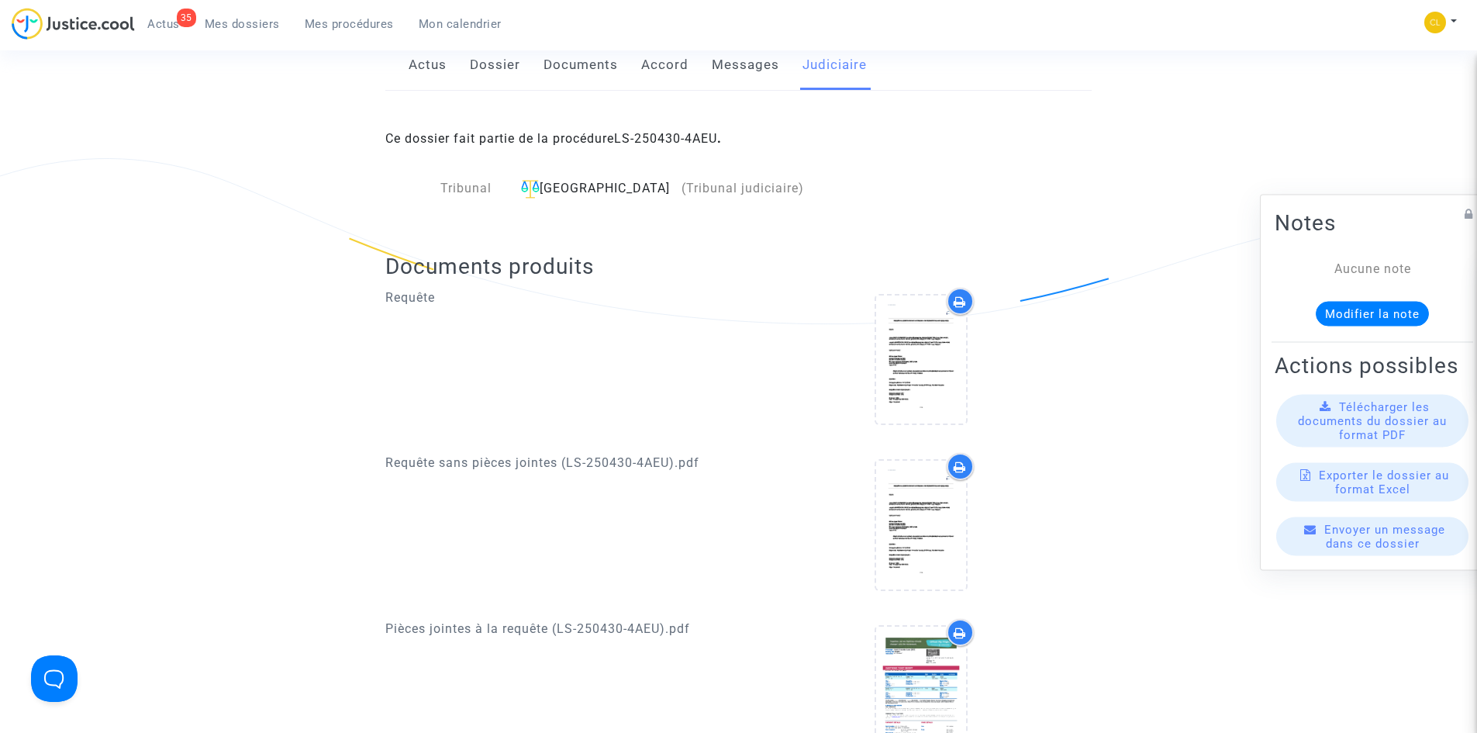
scroll to position [0, 0]
